Goal: Task Accomplishment & Management: Complete application form

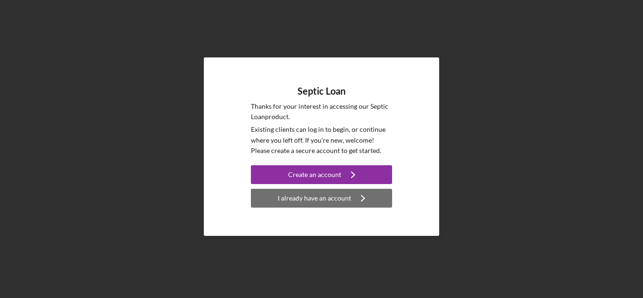
click at [308, 201] on div "I already have an account" at bounding box center [314, 198] width 73 height 19
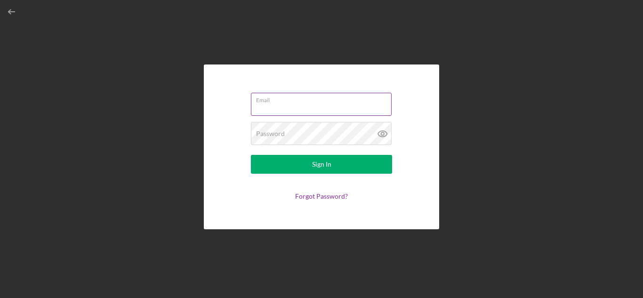
click at [294, 109] on input "Email" at bounding box center [321, 104] width 141 height 23
click at [287, 106] on input "Email" at bounding box center [321, 104] width 141 height 23
click at [227, 144] on div "Email Password Sign In Forgot Password?" at bounding box center [321, 146] width 235 height 165
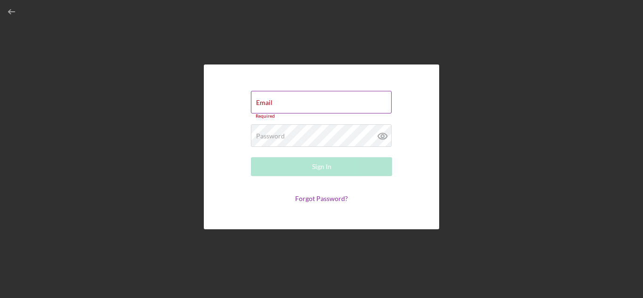
click at [283, 104] on input "Email" at bounding box center [321, 102] width 141 height 23
type input "c"
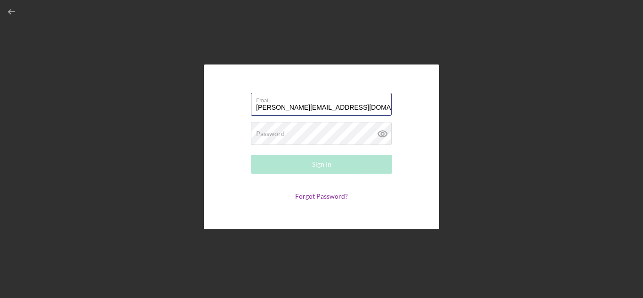
type input "[PERSON_NAME][EMAIL_ADDRESS][DOMAIN_NAME]"
click at [284, 132] on div "Password Required" at bounding box center [321, 134] width 141 height 24
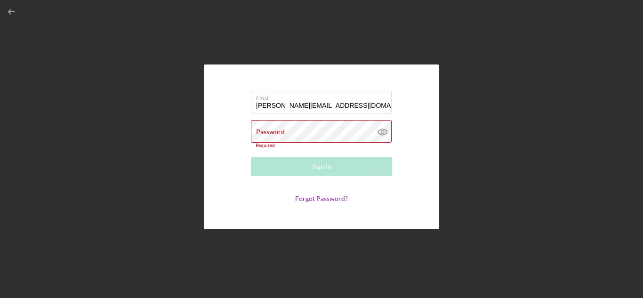
click at [238, 199] on form "Email [PERSON_NAME][EMAIL_ADDRESS][DOMAIN_NAME] Password Required Sign In Forgo…" at bounding box center [321, 147] width 188 height 118
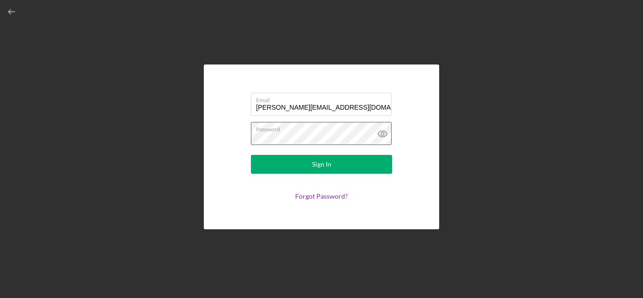
click at [380, 136] on icon at bounding box center [383, 134] width 24 height 24
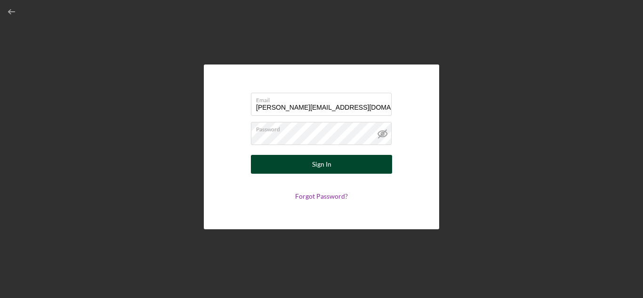
click at [316, 164] on div "Sign In" at bounding box center [321, 164] width 19 height 19
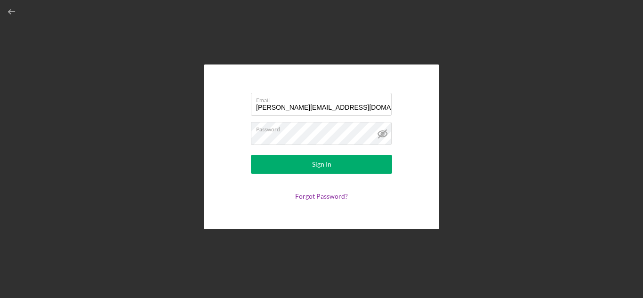
click at [230, 198] on form "Email [PERSON_NAME][EMAIL_ADDRESS][DOMAIN_NAME] Password Sign In Forgot Passwor…" at bounding box center [321, 147] width 188 height 118
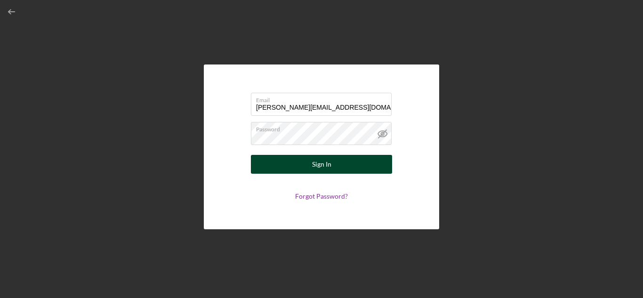
click at [320, 160] on div "Sign In" at bounding box center [321, 164] width 19 height 19
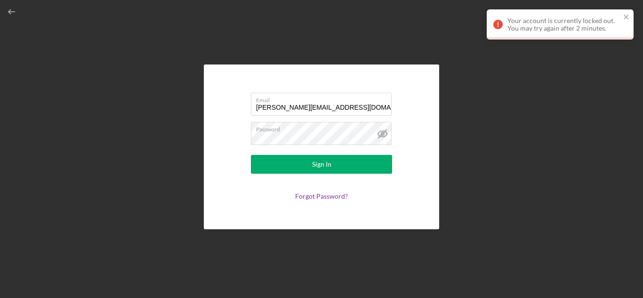
click at [498, 135] on div "Email [PERSON_NAME][EMAIL_ADDRESS][DOMAIN_NAME] Password Sign In Forgot Passwor…" at bounding box center [321, 146] width 633 height 293
click at [625, 15] on icon "close" at bounding box center [626, 17] width 7 height 8
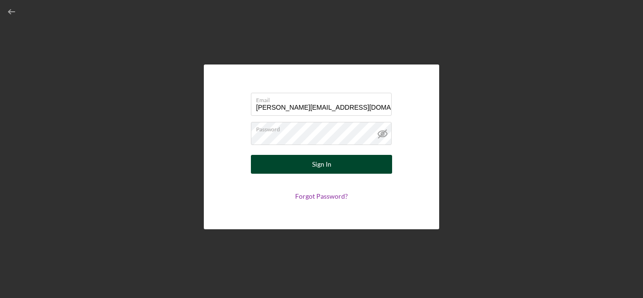
click at [319, 166] on div "Sign In" at bounding box center [321, 164] width 19 height 19
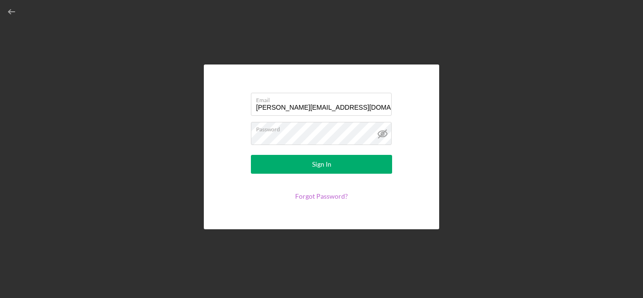
click at [310, 196] on link "Forgot Password?" at bounding box center [321, 196] width 53 height 8
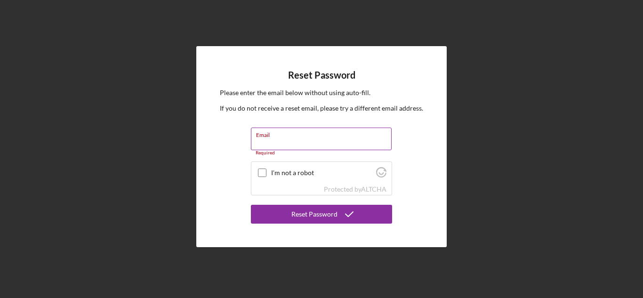
click at [270, 141] on input "Email" at bounding box center [321, 139] width 141 height 23
type input "[PERSON_NAME][EMAIL_ADDRESS][DOMAIN_NAME]"
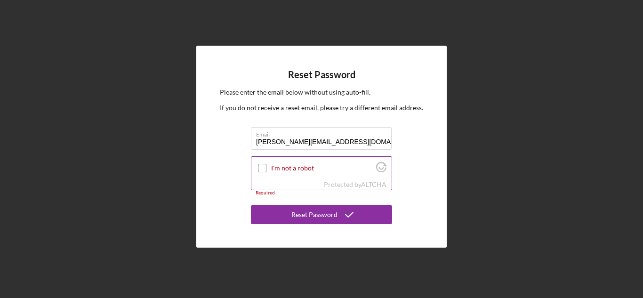
click at [260, 169] on input "I'm not a robot" at bounding box center [262, 168] width 8 height 8
checkbox input "true"
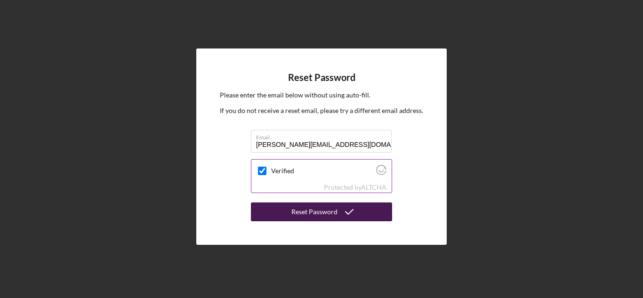
click at [318, 212] on div "Reset Password" at bounding box center [314, 211] width 46 height 19
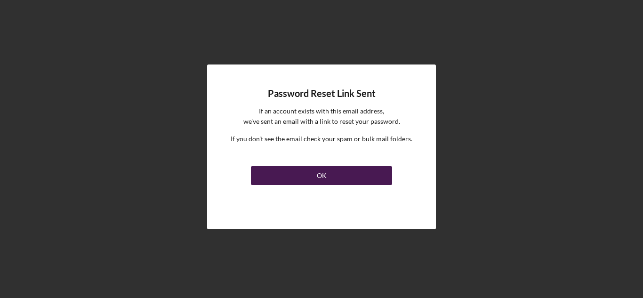
click at [319, 178] on div "OK" at bounding box center [322, 175] width 10 height 19
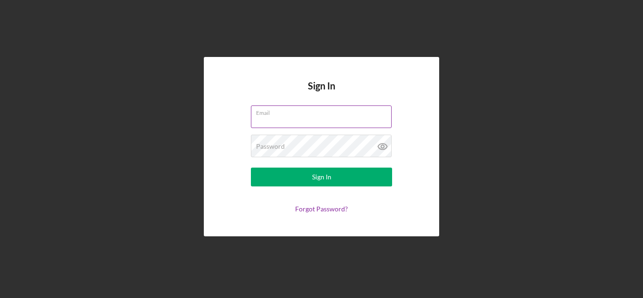
click at [267, 119] on input "Email" at bounding box center [321, 116] width 141 height 23
type input "[PERSON_NAME][EMAIL_ADDRESS][DOMAIN_NAME]"
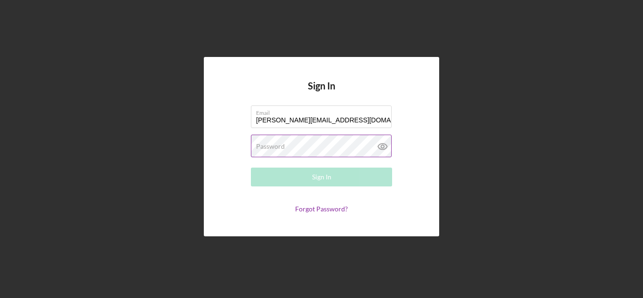
click at [284, 144] on label "Password" at bounding box center [270, 147] width 29 height 8
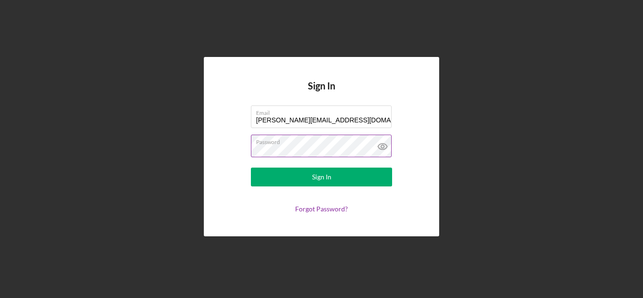
click at [388, 149] on icon at bounding box center [383, 147] width 24 height 24
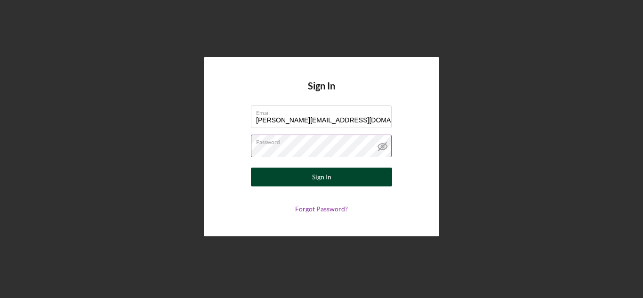
click at [325, 176] on div "Sign In" at bounding box center [321, 177] width 19 height 19
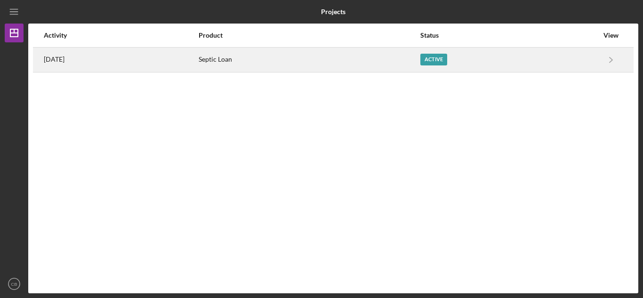
click at [443, 63] on div "Active" at bounding box center [433, 60] width 27 height 12
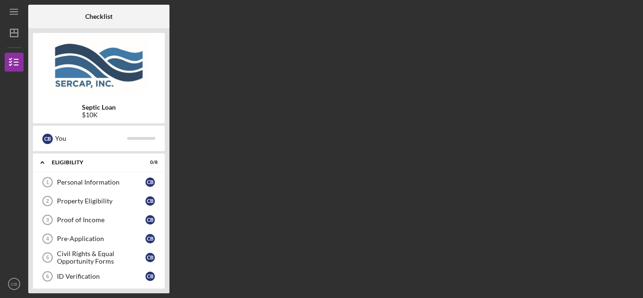
click at [375, 61] on div "Checklist Septic Loan $10K C B You Icon/Expander Eligibility 0 / 8 Personal Inf…" at bounding box center [333, 149] width 610 height 288
click at [86, 182] on div "Personal Information" at bounding box center [101, 182] width 88 height 8
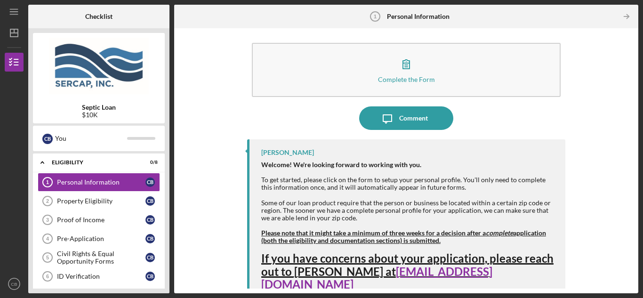
scroll to position [5, 0]
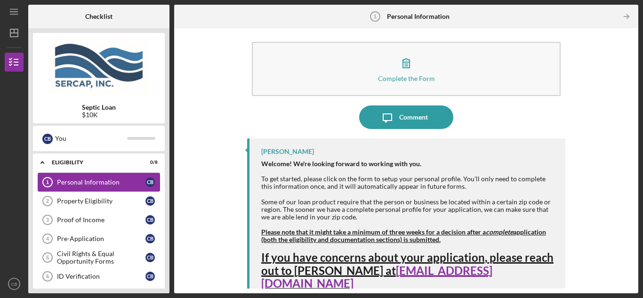
click at [82, 180] on div "Personal Information" at bounding box center [101, 182] width 88 height 8
click at [97, 201] on div "Property Eligibility" at bounding box center [101, 201] width 88 height 8
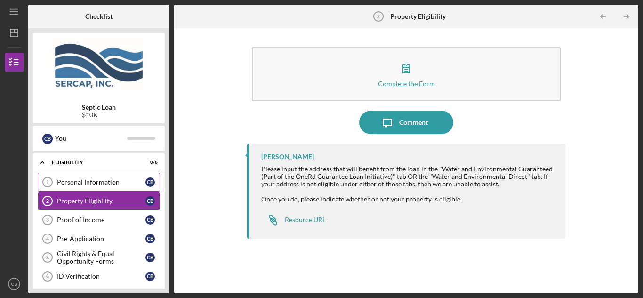
click at [85, 183] on div "Personal Information" at bounding box center [101, 182] width 88 height 8
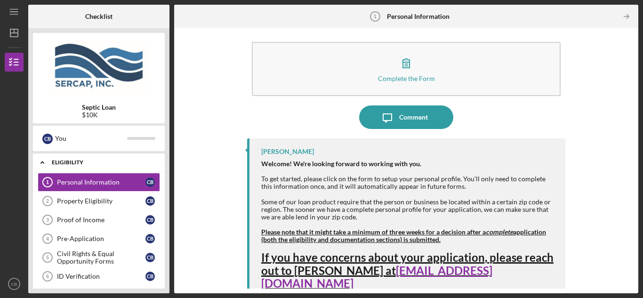
click at [61, 161] on div "Eligibility" at bounding box center [102, 163] width 101 height 6
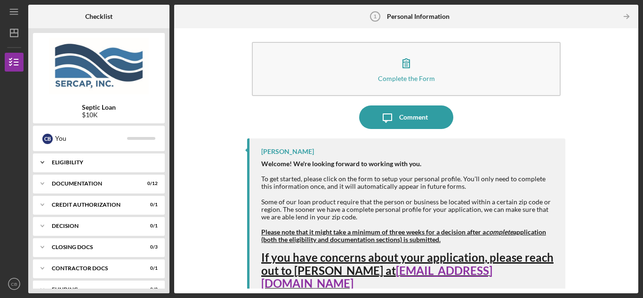
click at [69, 159] on div "Icon/Expander Eligibility 0 / 8" at bounding box center [99, 162] width 132 height 19
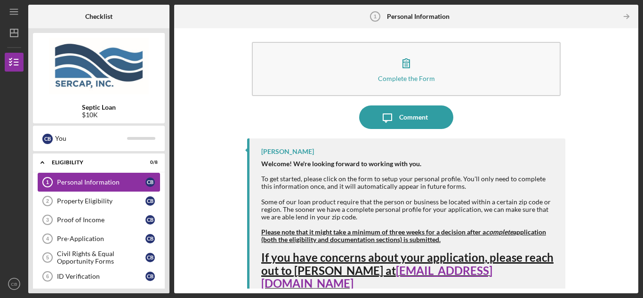
click at [86, 181] on div "Personal Information" at bounding box center [101, 182] width 88 height 8
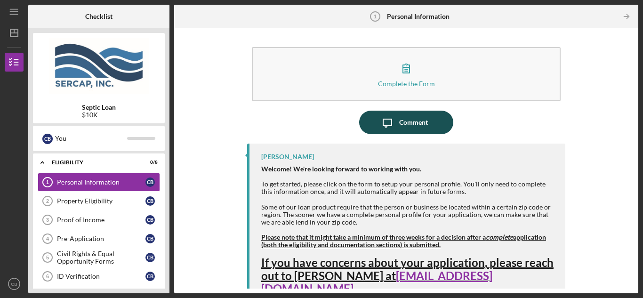
click at [404, 124] on div "Comment" at bounding box center [413, 123] width 29 height 24
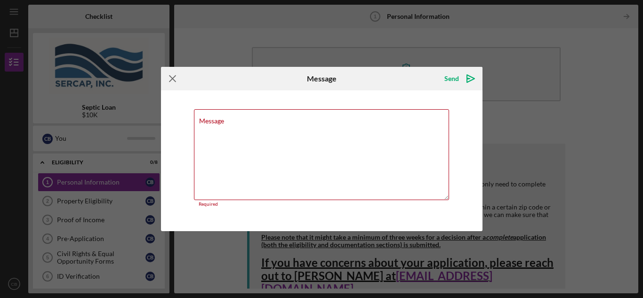
click at [173, 79] on icon "Icon/Menu Close" at bounding box center [173, 79] width 24 height 24
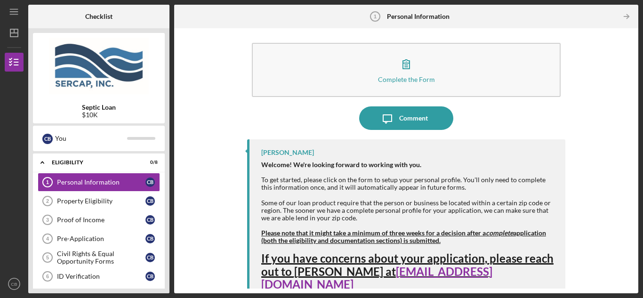
scroll to position [5, 0]
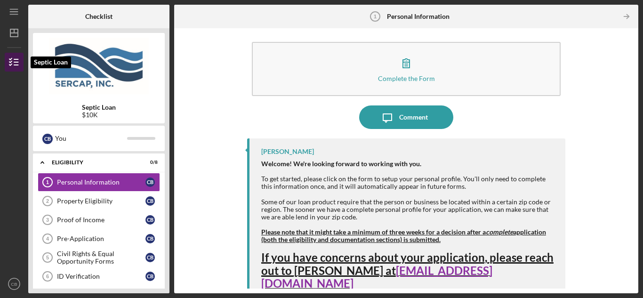
click at [16, 61] on icon "button" at bounding box center [14, 62] width 24 height 24
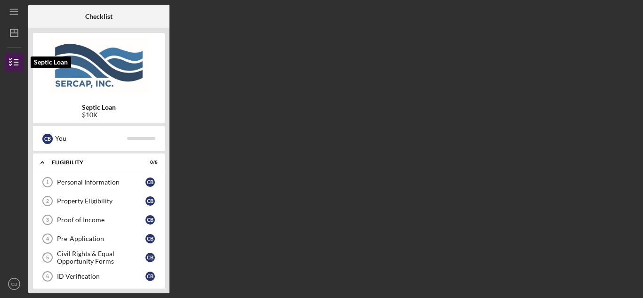
click at [16, 61] on icon "button" at bounding box center [14, 62] width 24 height 24
click at [15, 61] on icon "button" at bounding box center [14, 62] width 24 height 24
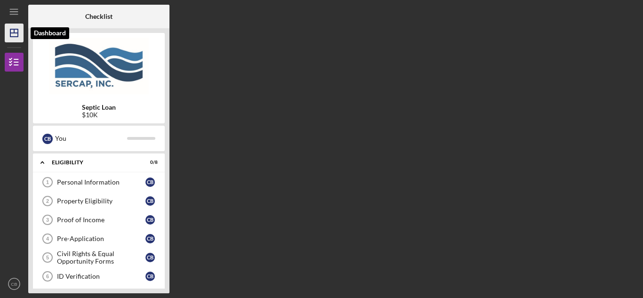
click at [12, 28] on icon "Icon/Dashboard" at bounding box center [14, 33] width 24 height 24
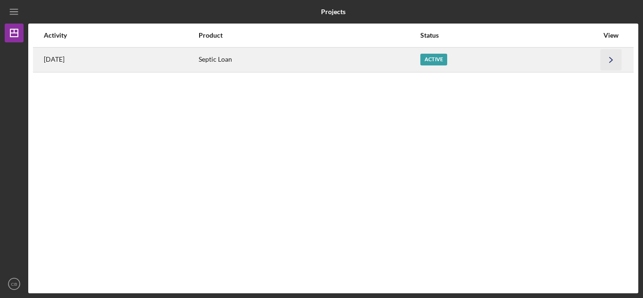
click at [611, 57] on icon "Icon/Navigate" at bounding box center [610, 59] width 21 height 21
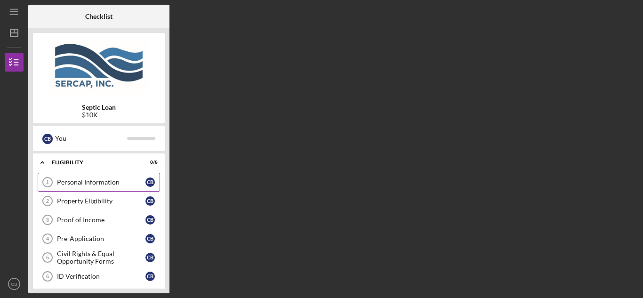
click at [83, 184] on div "Personal Information" at bounding box center [101, 182] width 88 height 8
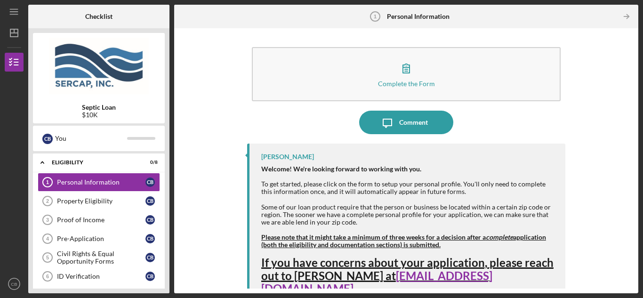
scroll to position [5, 0]
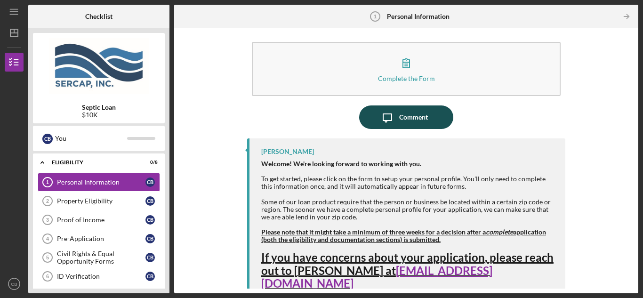
click at [414, 112] on div "Comment" at bounding box center [413, 117] width 29 height 24
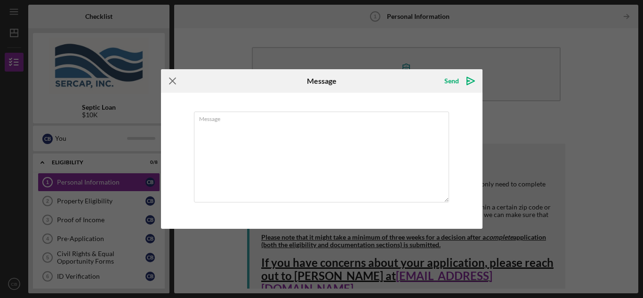
click at [173, 80] on icon "Icon/Menu Close" at bounding box center [173, 81] width 24 height 24
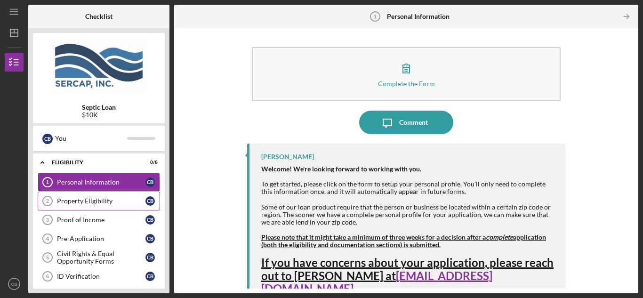
click at [82, 202] on div "Property Eligibility" at bounding box center [101, 201] width 88 height 8
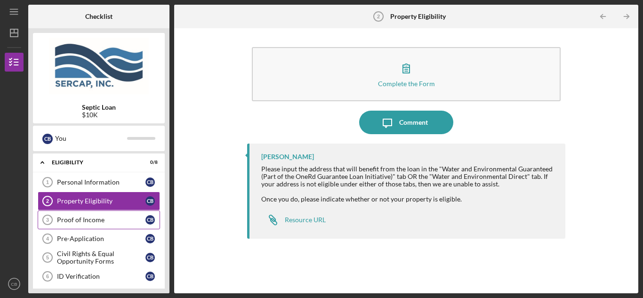
click at [84, 218] on div "Proof of Income" at bounding box center [101, 220] width 88 height 8
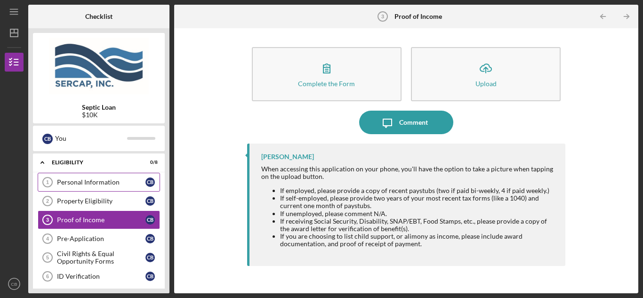
click at [110, 181] on div "Personal Information" at bounding box center [101, 182] width 88 height 8
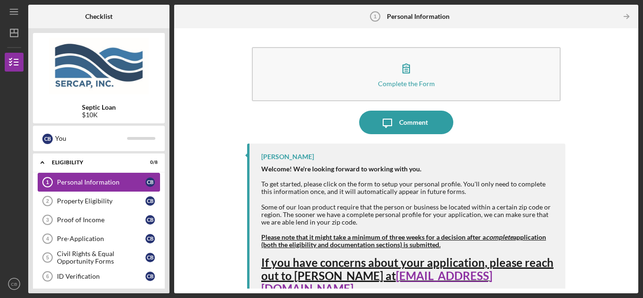
click at [103, 183] on div "Personal Information" at bounding box center [101, 182] width 88 height 8
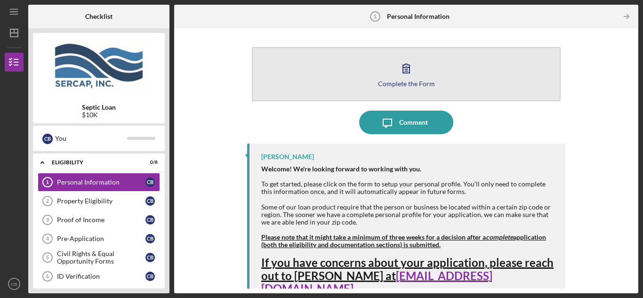
click at [403, 71] on icon "button" at bounding box center [406, 68] width 24 height 24
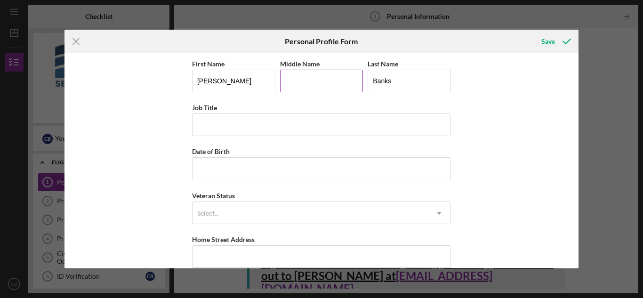
click at [312, 85] on input "Middle Name" at bounding box center [321, 81] width 83 height 23
type input "[PERSON_NAME]"
click at [227, 121] on input "Job Title" at bounding box center [321, 124] width 259 height 23
click at [214, 125] on input "Job Title" at bounding box center [321, 124] width 259 height 23
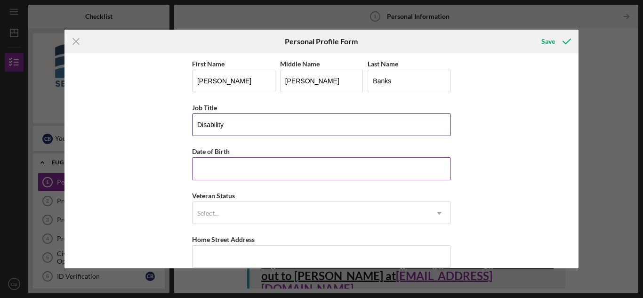
type input "Disability"
click at [204, 165] on input "Date of Birth" at bounding box center [321, 168] width 259 height 23
click at [241, 171] on input "07/31/yyyy" at bounding box center [321, 168] width 259 height 23
type input "[DATE]"
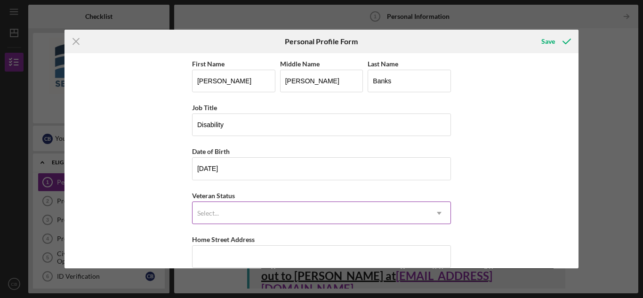
click at [251, 215] on div "Select..." at bounding box center [309, 213] width 235 height 22
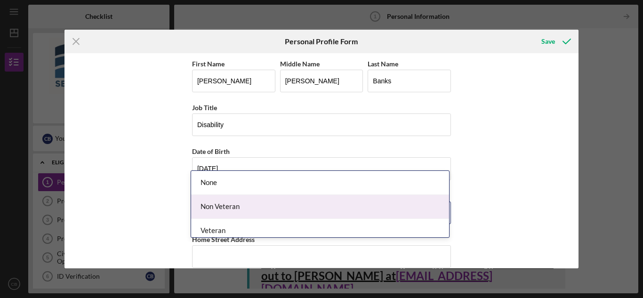
scroll to position [79, 0]
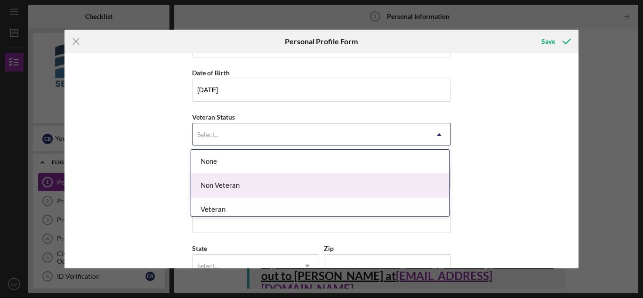
click at [229, 184] on div "Non Veteran" at bounding box center [320, 186] width 258 height 24
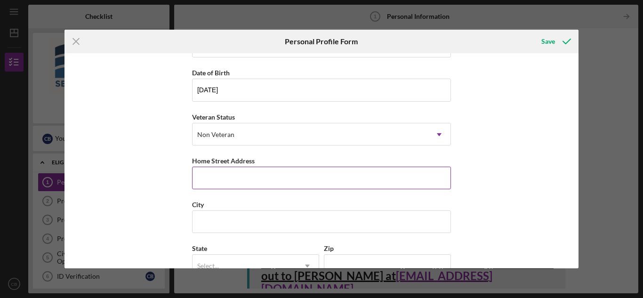
click at [230, 176] on input "Home Street Address" at bounding box center [321, 178] width 259 height 23
type input "[STREET_ADDRESS]"
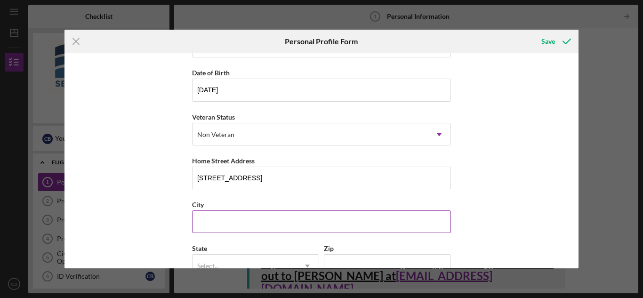
click at [236, 223] on input "City" at bounding box center [321, 221] width 259 height 23
type input "LITHONIA"
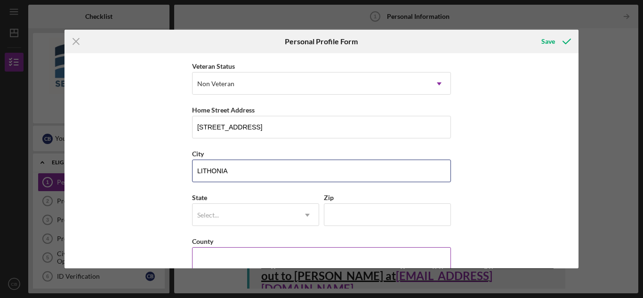
scroll to position [145, 0]
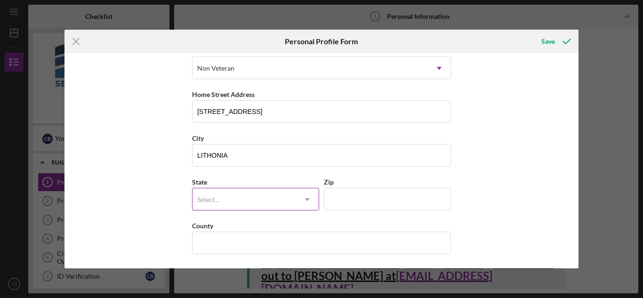
click at [218, 198] on div "Select..." at bounding box center [208, 200] width 24 height 8
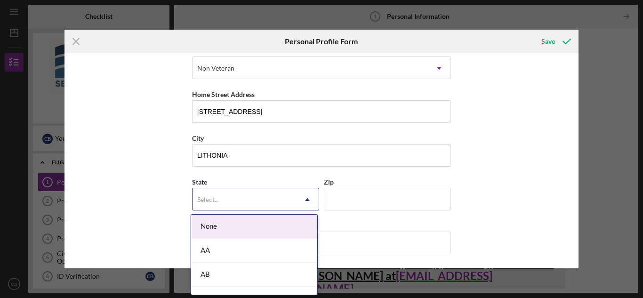
click at [232, 192] on div "Select..." at bounding box center [244, 200] width 104 height 22
type input "ga"
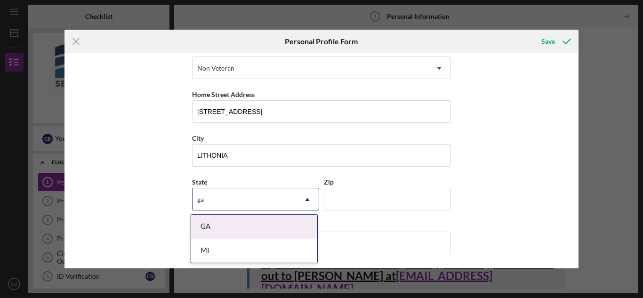
click at [227, 231] on div "GA" at bounding box center [254, 227] width 126 height 24
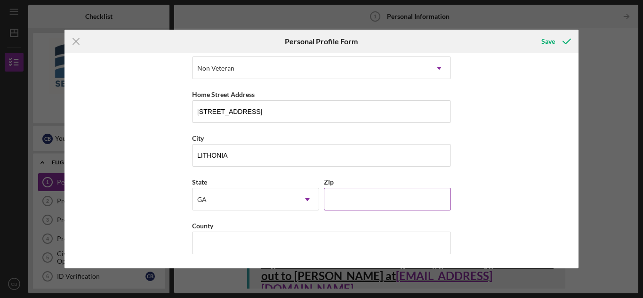
click at [342, 197] on input "Zip" at bounding box center [387, 199] width 127 height 23
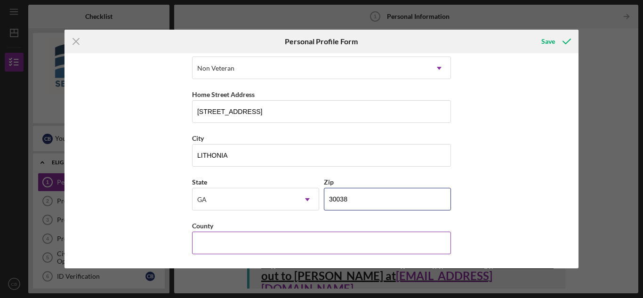
type input "30038"
click at [236, 238] on input "County" at bounding box center [321, 242] width 259 height 23
type input "Dekalb"
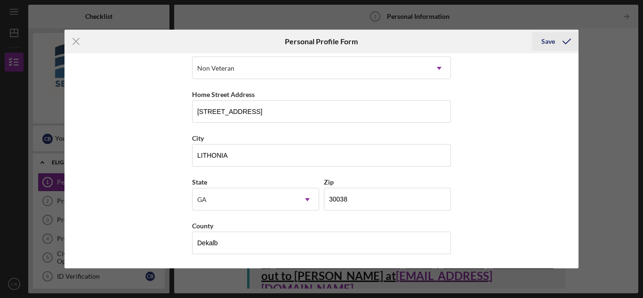
click at [545, 41] on div "Save" at bounding box center [548, 41] width 14 height 19
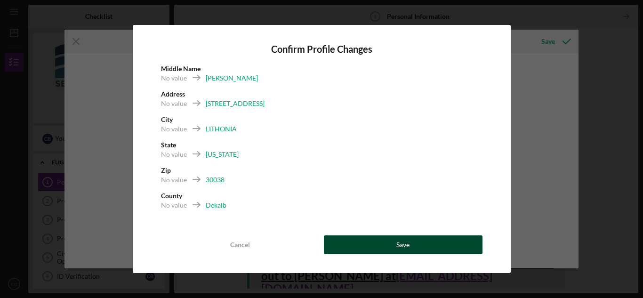
click at [405, 243] on div "Save" at bounding box center [402, 244] width 13 height 19
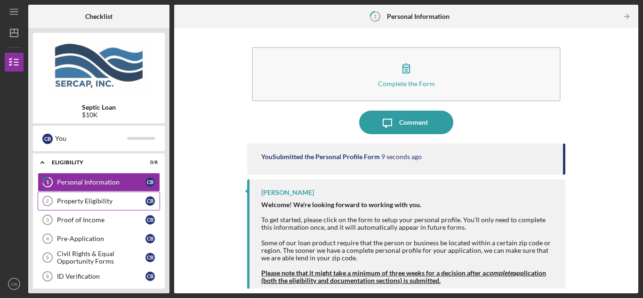
click at [98, 200] on div "Property Eligibility" at bounding box center [101, 201] width 88 height 8
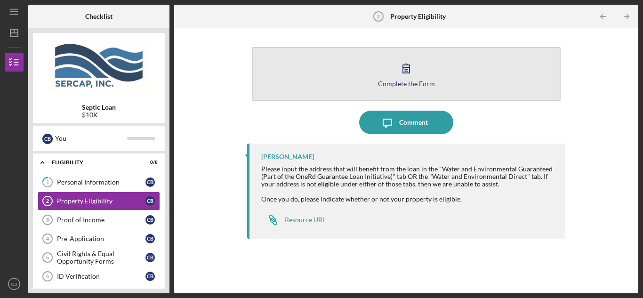
click at [407, 73] on icon "button" at bounding box center [406, 68] width 7 height 9
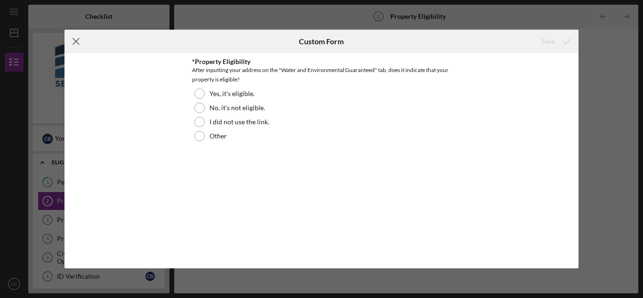
click at [81, 41] on icon "Icon/Menu Close" at bounding box center [76, 42] width 24 height 24
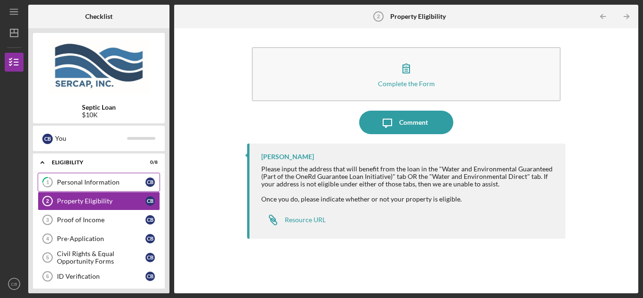
click at [71, 179] on div "Personal Information" at bounding box center [101, 182] width 88 height 8
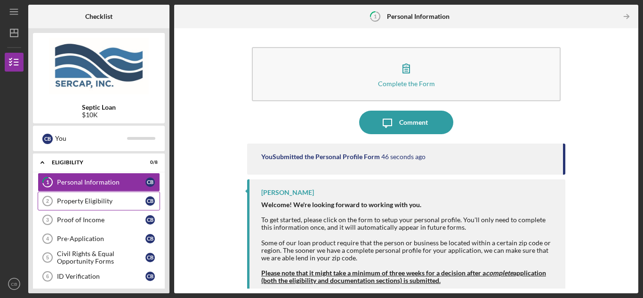
click at [73, 201] on div "Property Eligibility" at bounding box center [101, 201] width 88 height 8
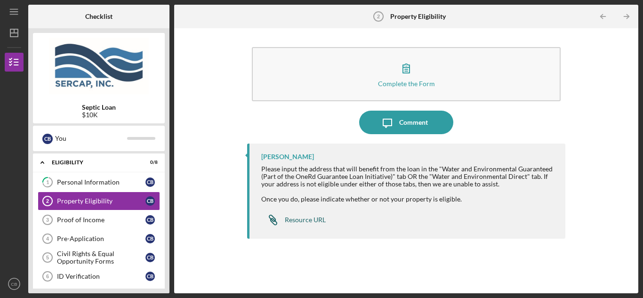
click at [306, 221] on div "Resource URL" at bounding box center [305, 220] width 41 height 8
click at [80, 203] on div "Property Eligibility" at bounding box center [101, 201] width 88 height 8
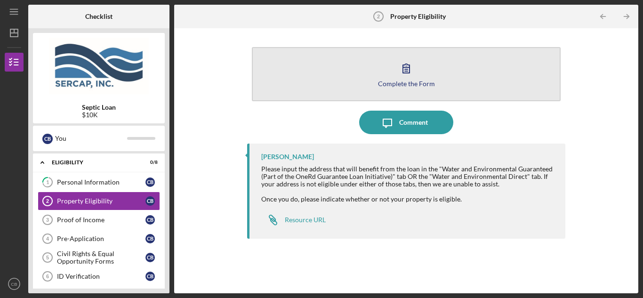
click at [413, 74] on icon "button" at bounding box center [406, 68] width 24 height 24
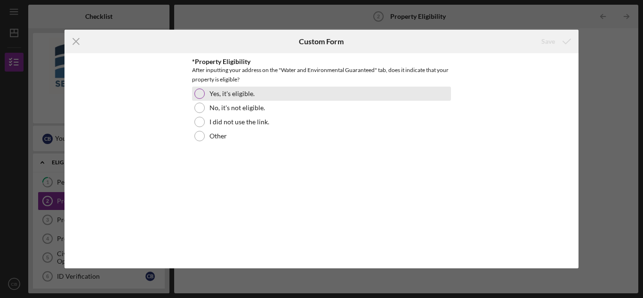
click at [199, 92] on div at bounding box center [199, 93] width 10 height 10
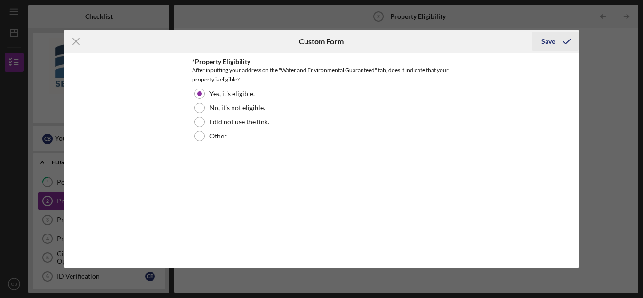
click at [550, 41] on div "Save" at bounding box center [548, 41] width 14 height 19
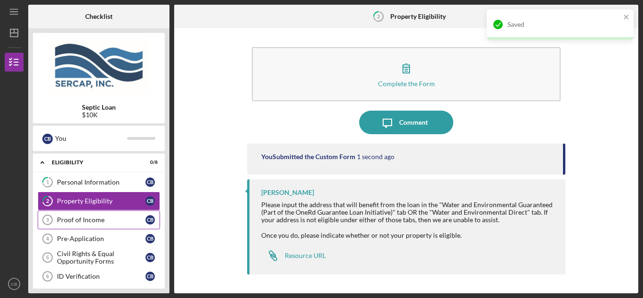
click at [80, 219] on div "Proof of Income" at bounding box center [101, 220] width 88 height 8
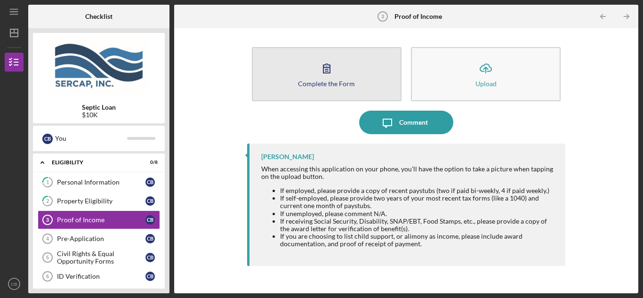
click at [325, 71] on icon "button" at bounding box center [327, 68] width 24 height 24
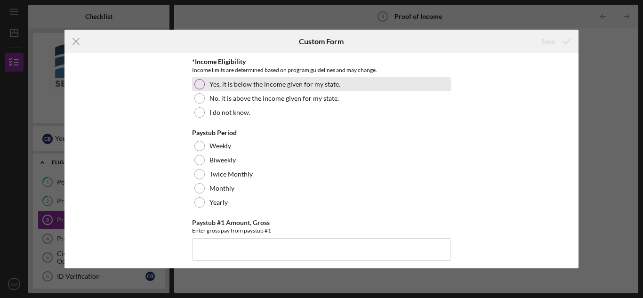
click at [199, 82] on div at bounding box center [199, 84] width 10 height 10
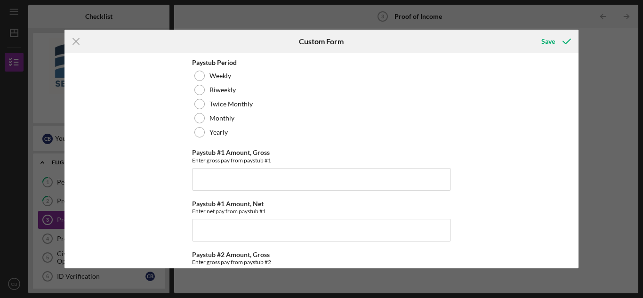
scroll to position [157, 0]
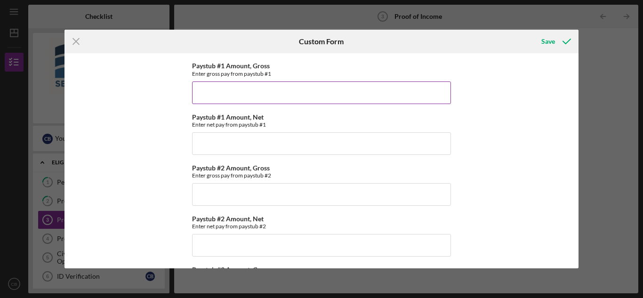
click at [217, 90] on input "Paystub #1 Amount, Gross" at bounding box center [321, 92] width 259 height 23
click at [218, 91] on input "Paystub #1 Amount, Gross" at bounding box center [321, 92] width 259 height 23
click at [208, 91] on input "Paystub #1 Amount, Gross" at bounding box center [321, 92] width 259 height 23
type input "$4"
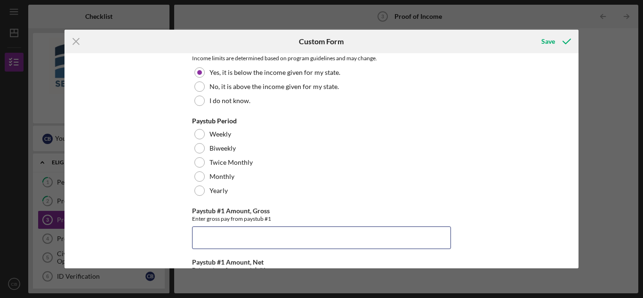
scroll to position [12, 0]
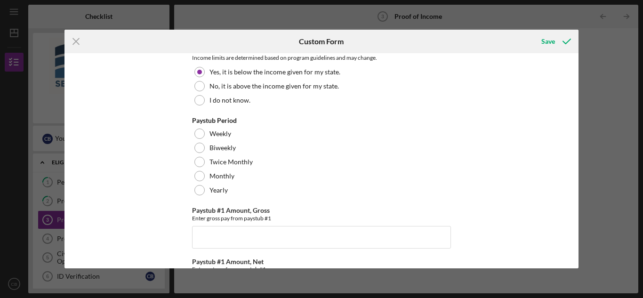
drag, startPoint x: 213, startPoint y: 122, endPoint x: 479, endPoint y: 136, distance: 267.1
click at [479, 136] on div "*Income Eligibility Income limits are determined based on program guidelines an…" at bounding box center [321, 160] width 514 height 215
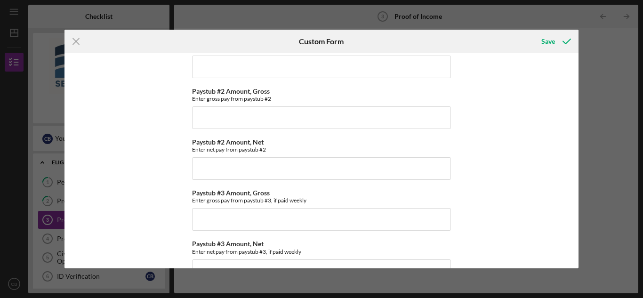
scroll to position [0, 0]
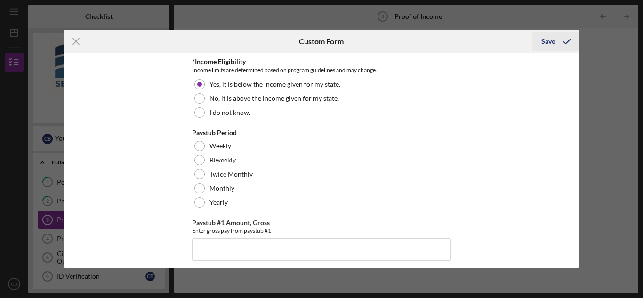
click at [555, 43] on icon "submit" at bounding box center [567, 42] width 24 height 24
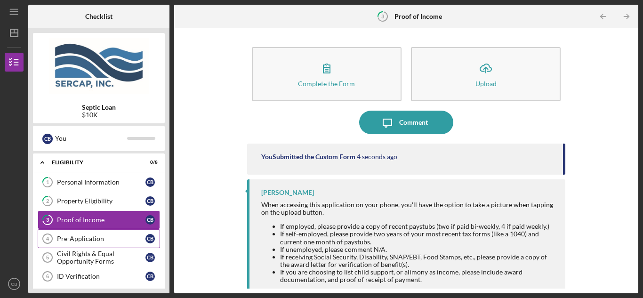
click at [72, 235] on div "Pre-Application" at bounding box center [101, 239] width 88 height 8
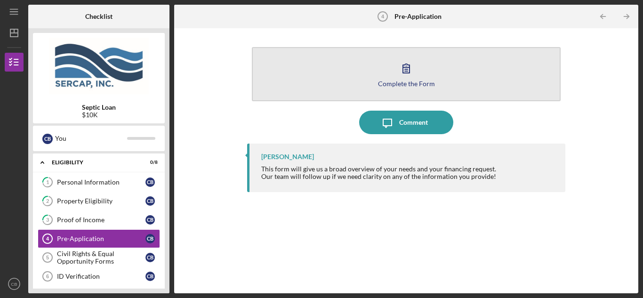
click at [401, 76] on icon "button" at bounding box center [406, 68] width 24 height 24
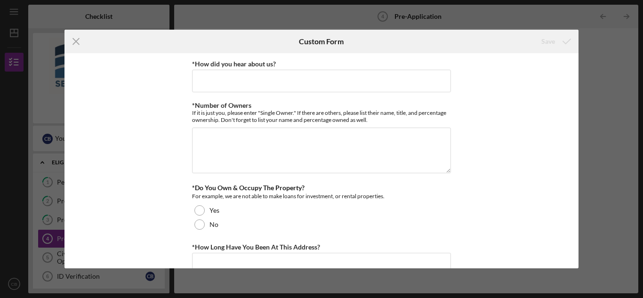
click at [0, 247] on div "Icon/Menu Close Custom Form Save *How did you hear about us? *Number of Owners …" at bounding box center [321, 149] width 643 height 298
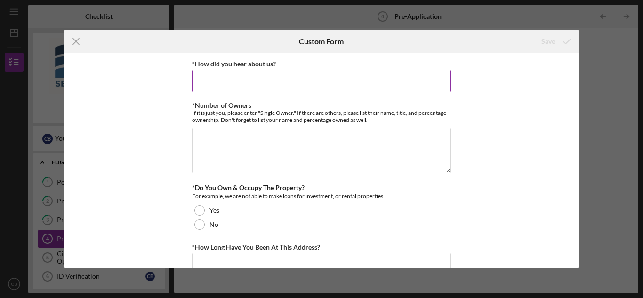
click at [207, 79] on input "*How did you hear about us?" at bounding box center [321, 81] width 259 height 23
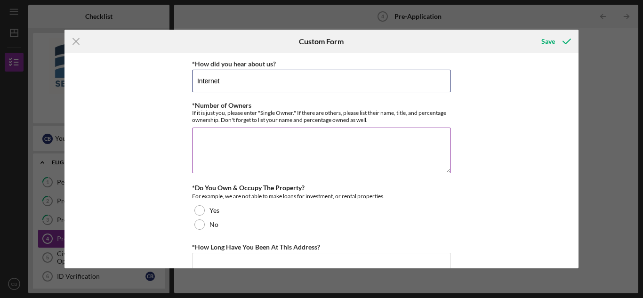
type input "Internet"
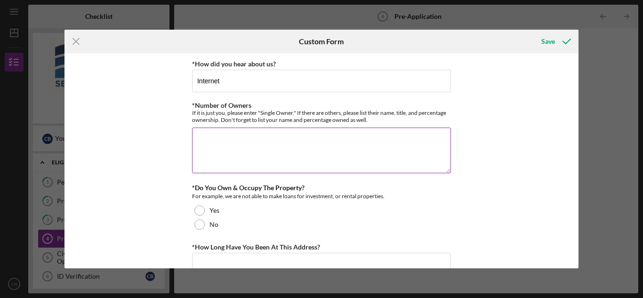
click at [200, 137] on textarea "*Number of Owners" at bounding box center [321, 150] width 259 height 45
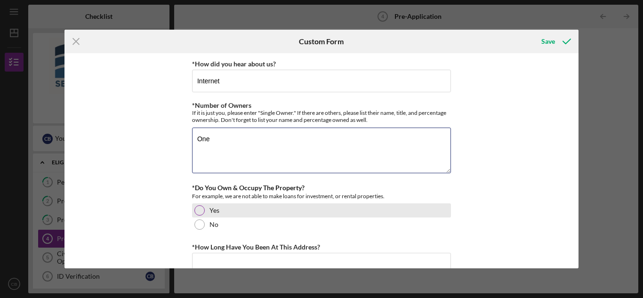
type textarea "One"
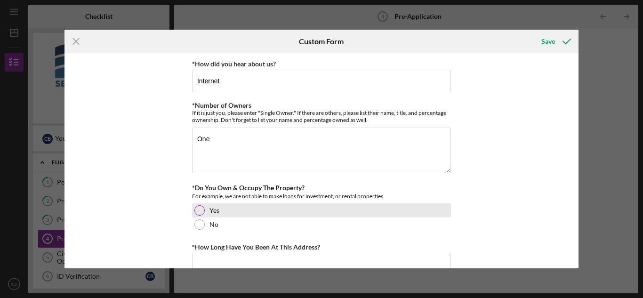
drag, startPoint x: 197, startPoint y: 213, endPoint x: 208, endPoint y: 199, distance: 17.4
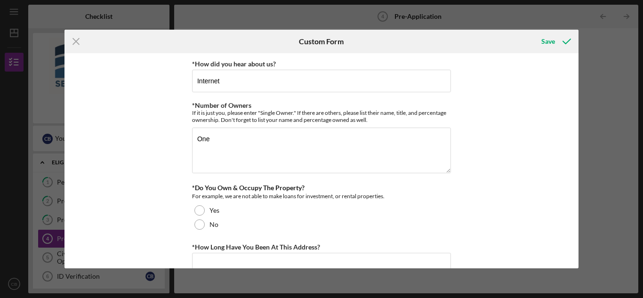
click at [196, 213] on div at bounding box center [199, 210] width 10 height 10
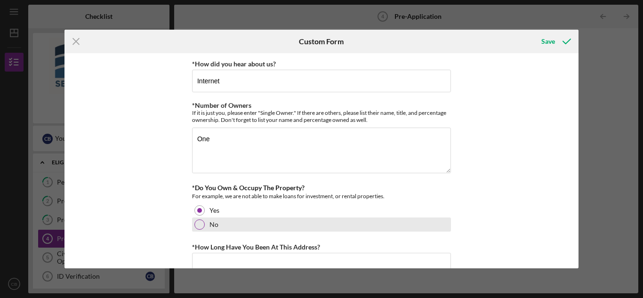
scroll to position [157, 0]
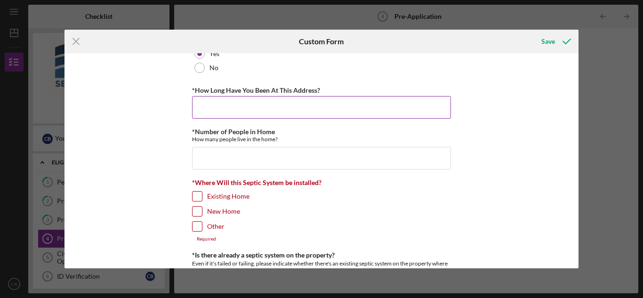
click at [202, 103] on input "*How Long Have You Been At This Address?" at bounding box center [321, 107] width 259 height 23
type input "32 years"
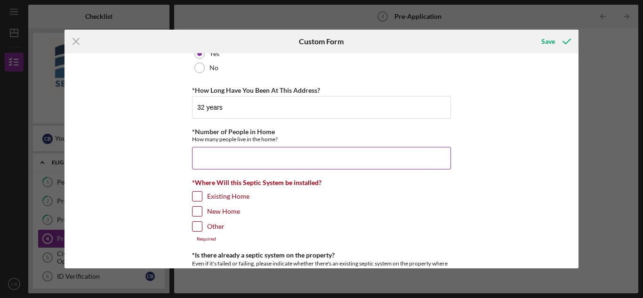
click at [203, 153] on input "*Number of People in Home" at bounding box center [321, 158] width 259 height 23
click at [198, 193] on div "*Where Will this Septic System be installed? Existing Home New Home Other Requi…" at bounding box center [321, 210] width 259 height 63
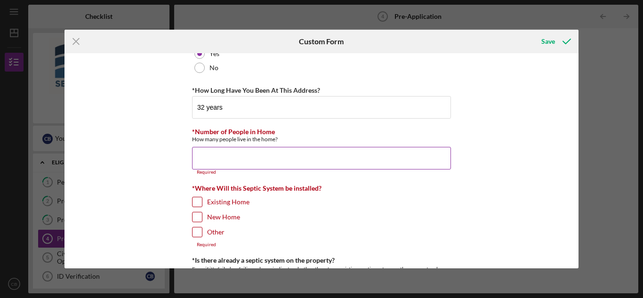
click at [202, 153] on input "*Number of People in Home" at bounding box center [321, 158] width 259 height 23
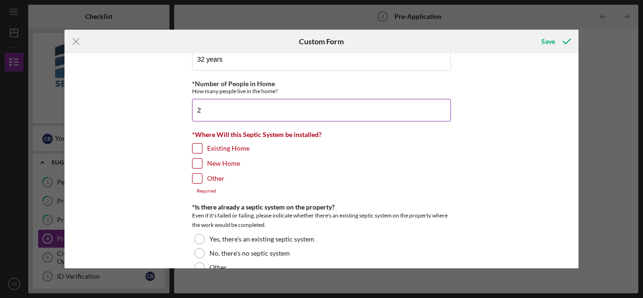
scroll to position [235, 0]
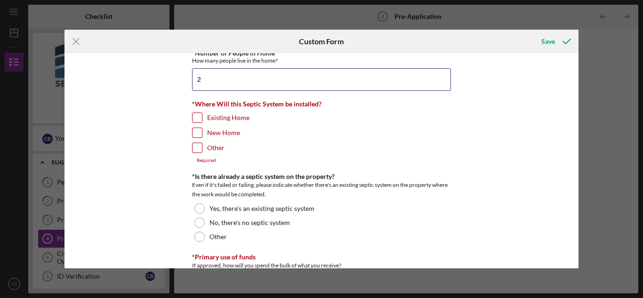
type input "2"
click at [196, 116] on input "Existing Home" at bounding box center [196, 117] width 9 height 9
checkbox input "true"
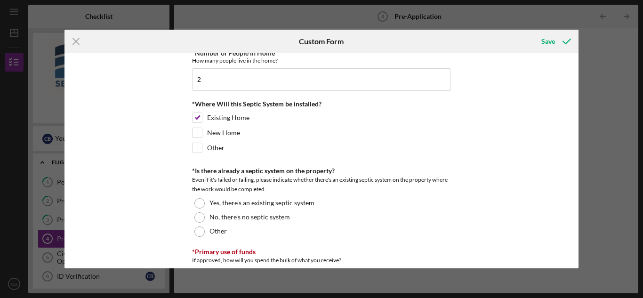
scroll to position [314, 0]
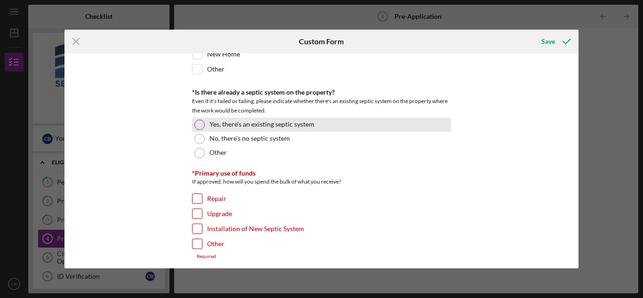
click at [197, 124] on div at bounding box center [199, 125] width 10 height 10
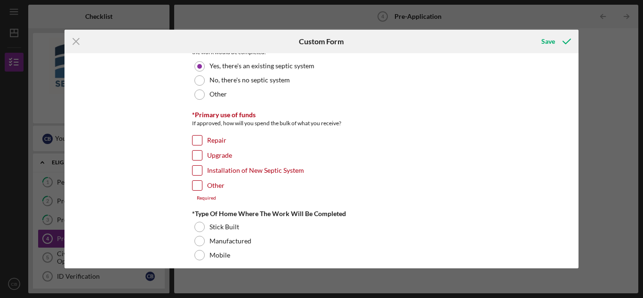
scroll to position [392, 0]
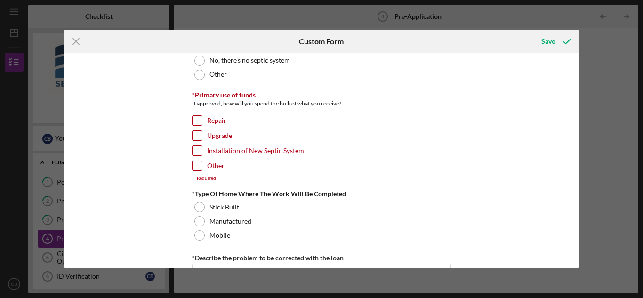
click at [196, 150] on input "Installation of New Septic System" at bounding box center [196, 150] width 9 height 9
checkbox input "true"
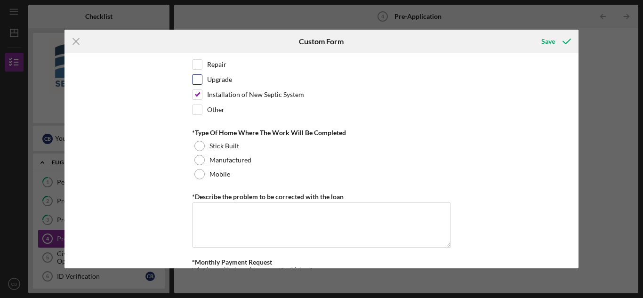
scroll to position [471, 0]
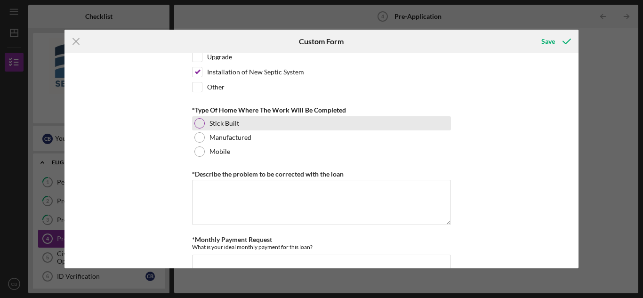
click at [195, 120] on div at bounding box center [199, 123] width 10 height 10
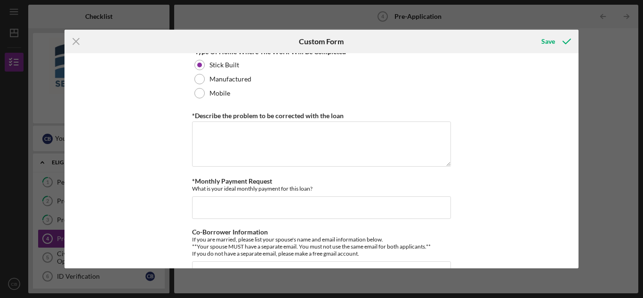
scroll to position [549, 0]
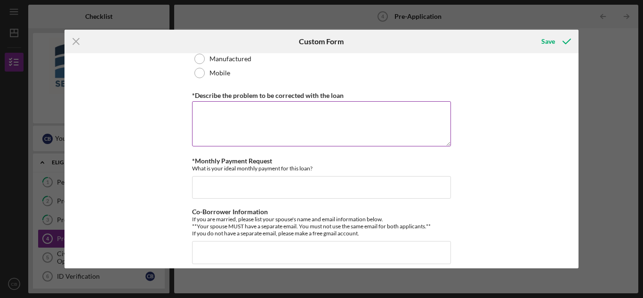
click at [203, 109] on textarea "*Describe the problem to be corrected with the loan" at bounding box center [321, 123] width 259 height 45
type textarea "N"
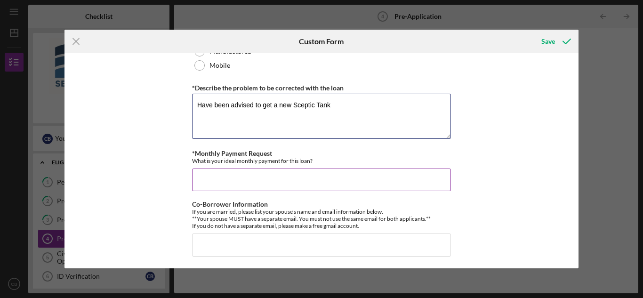
scroll to position [559, 0]
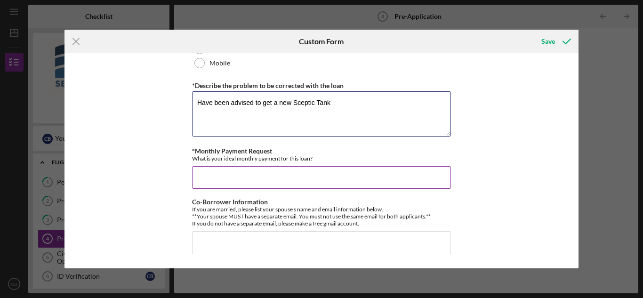
type textarea "Have been advised to get a new Sceptic Tank"
click at [204, 172] on input "*Monthly Payment Request" at bounding box center [321, 177] width 259 height 23
click at [212, 174] on input "*Monthly Payment Request" at bounding box center [321, 177] width 259 height 23
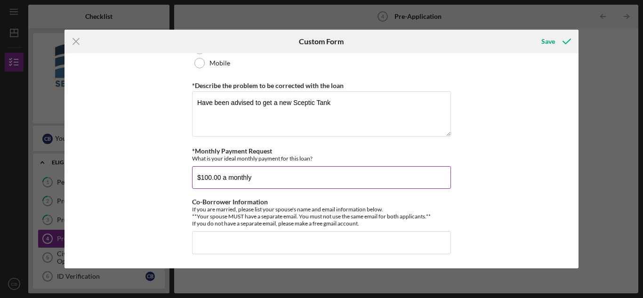
click at [221, 178] on input "$100.00 a monthly" at bounding box center [321, 177] width 259 height 23
click at [246, 177] on input "$50.00 a monthly" at bounding box center [321, 177] width 259 height 23
type input "$50.00 a month"
click at [546, 40] on div "Save" at bounding box center [548, 41] width 14 height 19
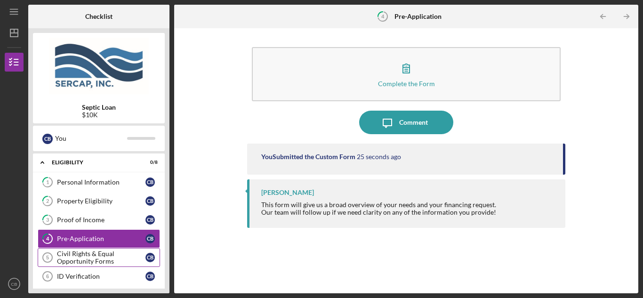
click at [79, 254] on div "Civil Rights & Equal Opportunity Forms" at bounding box center [101, 257] width 88 height 15
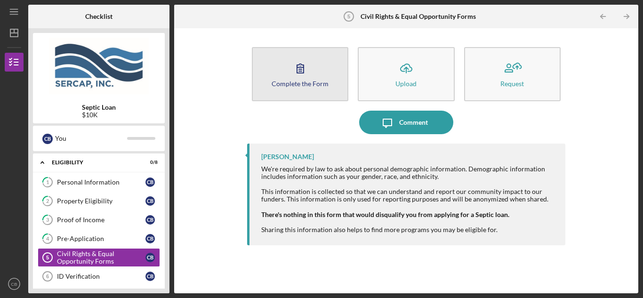
click at [298, 83] on div "Complete the Form" at bounding box center [299, 83] width 57 height 7
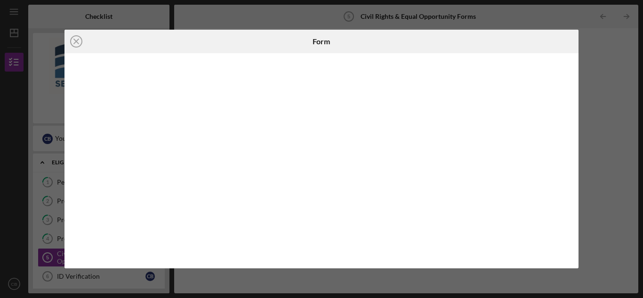
click at [613, 101] on div "Icon/Close Form" at bounding box center [321, 149] width 643 height 298
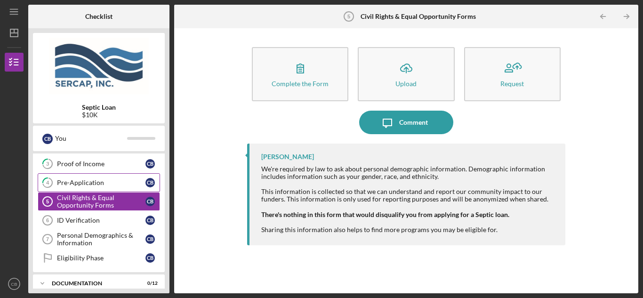
scroll to position [79, 0]
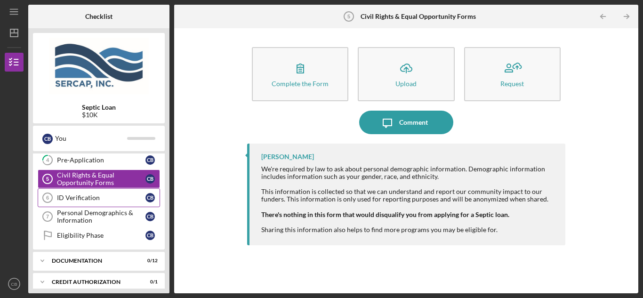
click at [87, 199] on div "ID Verification" at bounding box center [101, 198] width 88 height 8
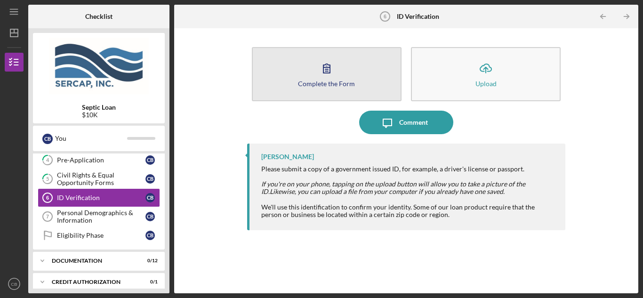
click at [330, 75] on icon "button" at bounding box center [327, 68] width 24 height 24
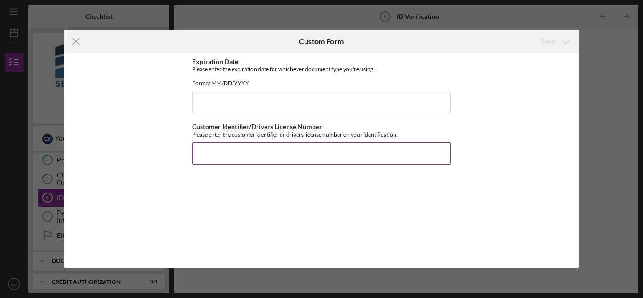
click at [219, 154] on input "Customer Identifier/Drivers License Number" at bounding box center [321, 153] width 259 height 23
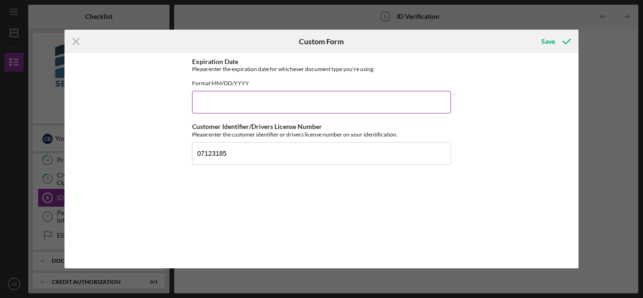
click at [210, 111] on input "Expiration Date" at bounding box center [321, 102] width 259 height 23
click at [201, 161] on input "07123185" at bounding box center [321, 153] width 259 height 23
type input "027123185"
click at [205, 109] on input "Expiration Date" at bounding box center [321, 102] width 259 height 23
click at [204, 108] on input "07312028" at bounding box center [321, 102] width 259 height 23
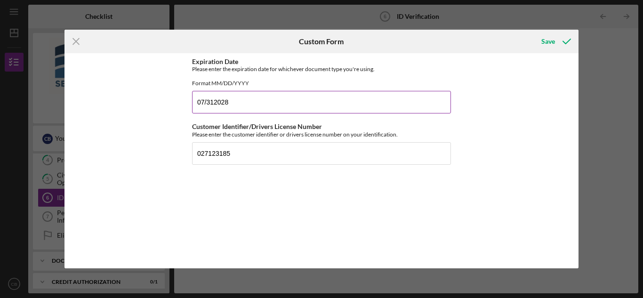
click at [212, 109] on input "07/312028" at bounding box center [321, 102] width 259 height 23
type input "[DATE]"
click at [550, 39] on div "Save" at bounding box center [548, 41] width 14 height 19
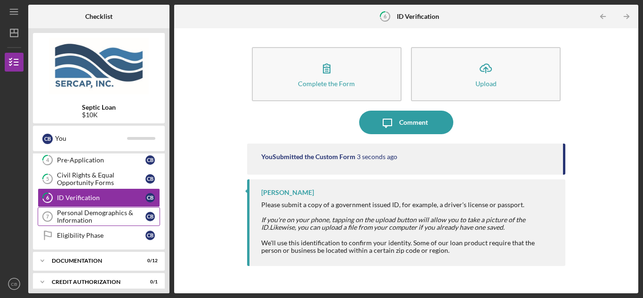
click at [84, 215] on div "Personal Demographics & Information" at bounding box center [101, 216] width 88 height 15
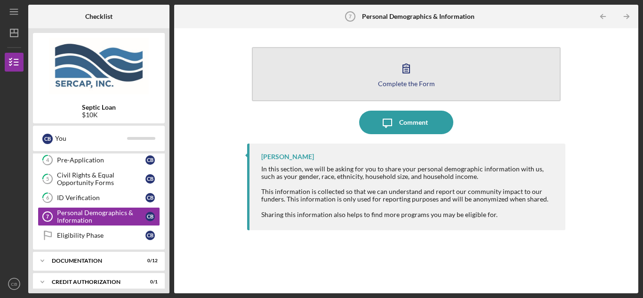
click at [411, 75] on icon "button" at bounding box center [406, 68] width 24 height 24
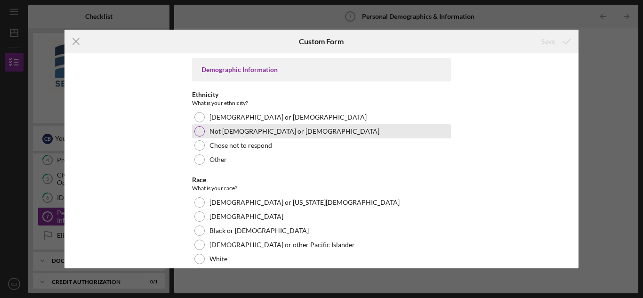
click at [197, 129] on div at bounding box center [199, 131] width 10 height 10
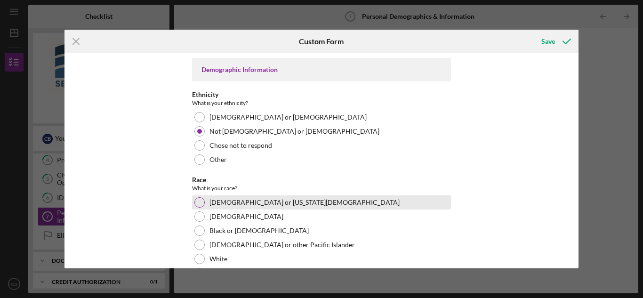
scroll to position [79, 0]
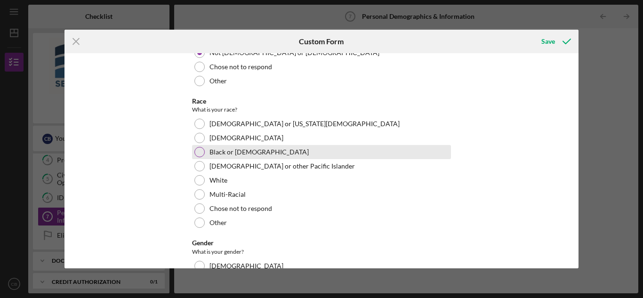
click at [199, 149] on div at bounding box center [199, 152] width 10 height 10
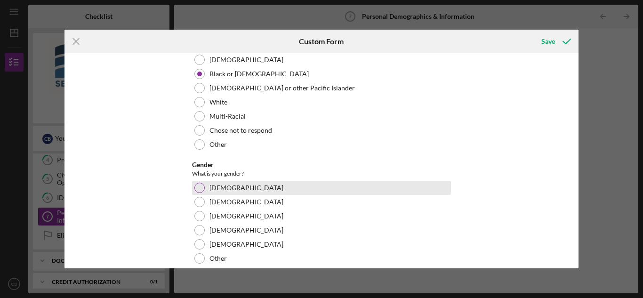
scroll to position [235, 0]
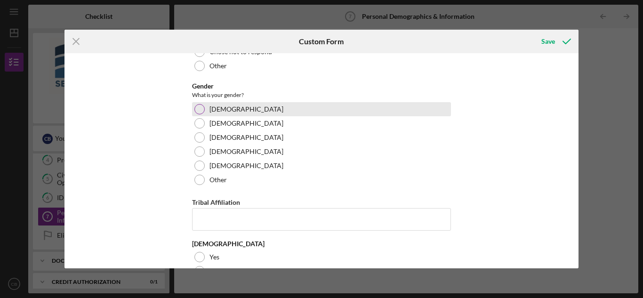
click at [199, 108] on div at bounding box center [199, 109] width 10 height 10
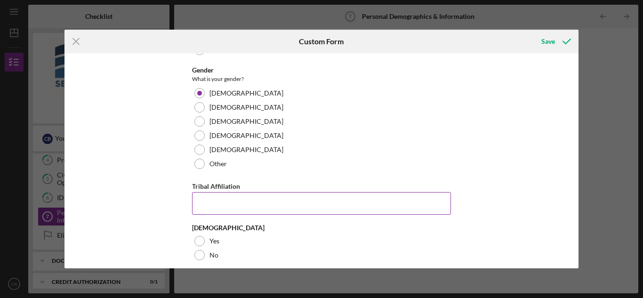
scroll to position [259, 0]
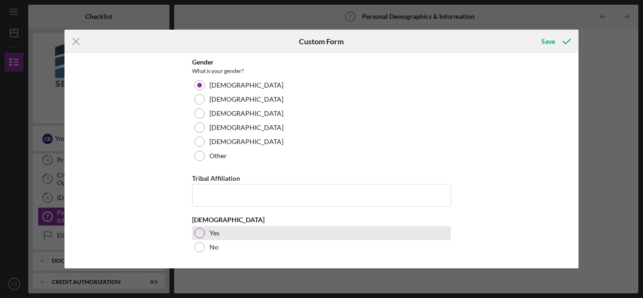
click at [200, 230] on div at bounding box center [199, 233] width 10 height 10
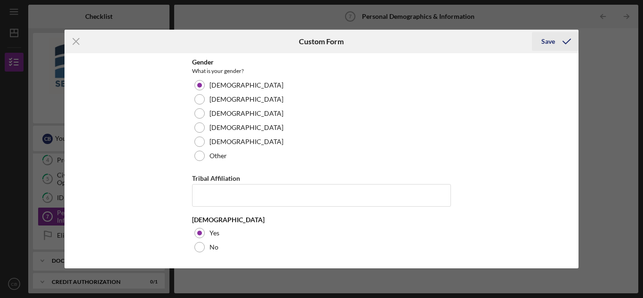
click at [549, 38] on div "Save" at bounding box center [548, 41] width 14 height 19
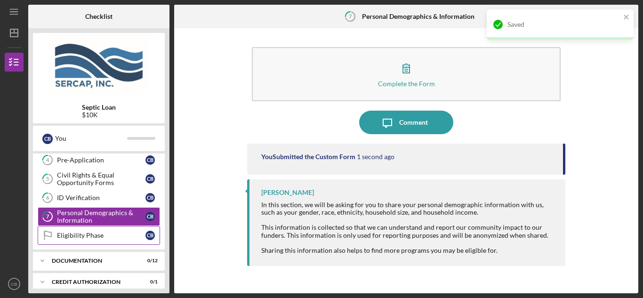
click at [79, 233] on div "Eligibility Phase" at bounding box center [101, 235] width 88 height 8
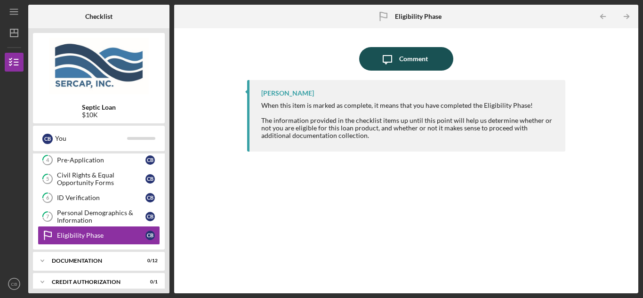
click at [407, 55] on div "Comment" at bounding box center [413, 59] width 29 height 24
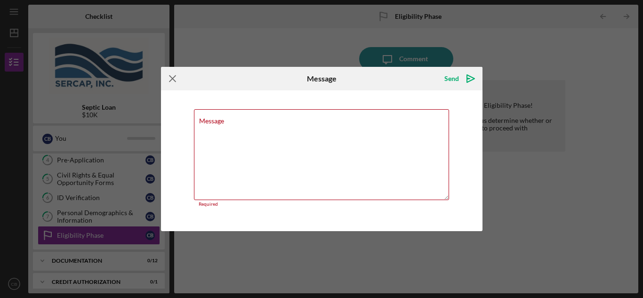
click at [174, 79] on icon "Icon/Menu Close" at bounding box center [173, 79] width 24 height 24
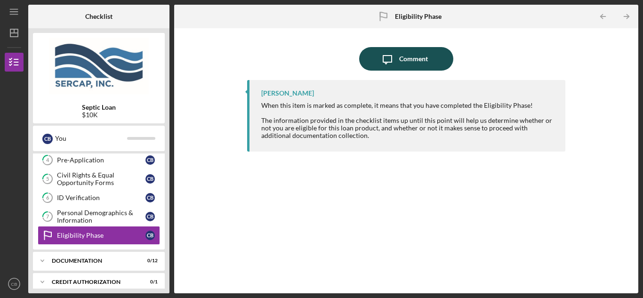
click at [404, 62] on div "Comment" at bounding box center [413, 59] width 29 height 24
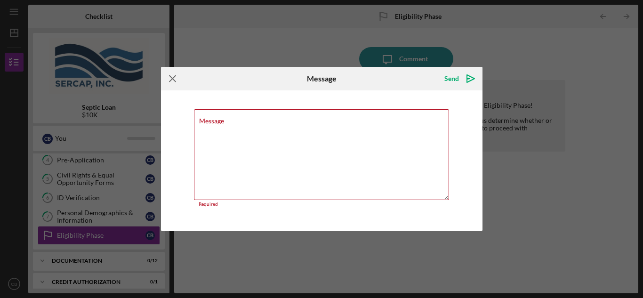
click at [175, 75] on line at bounding box center [172, 78] width 6 height 6
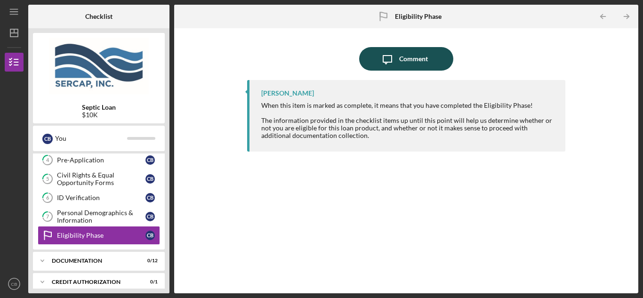
click at [395, 56] on icon "Icon/Message" at bounding box center [387, 59] width 24 height 24
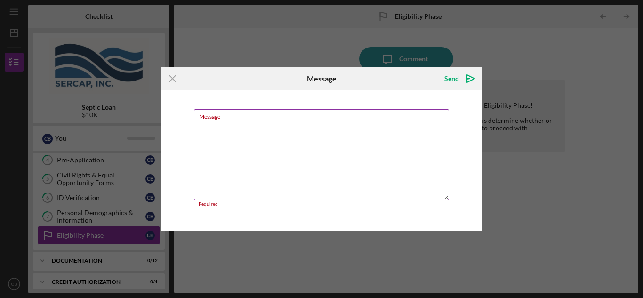
click at [207, 125] on textarea "Message" at bounding box center [321, 154] width 255 height 91
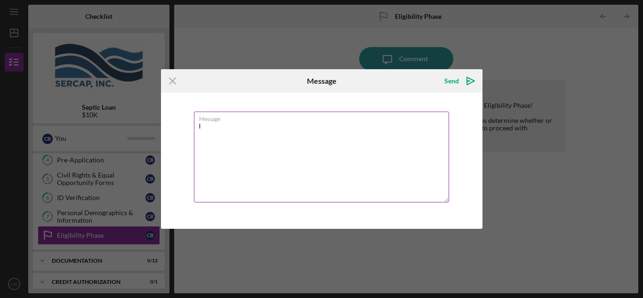
type textarea "I"
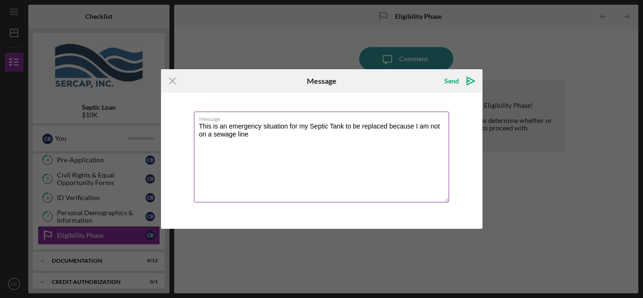
click at [414, 127] on textarea "This is an emergency situation for my Septic Tank to be replaced because I am n…" at bounding box center [321, 157] width 255 height 91
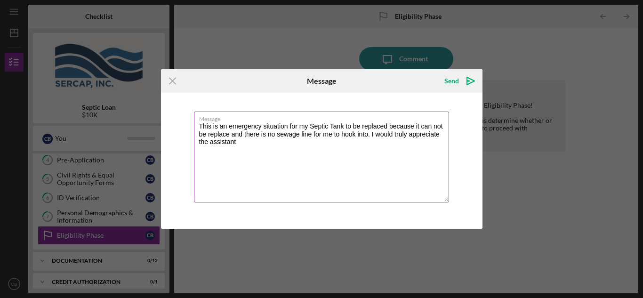
click at [218, 134] on textarea "This is an emergency situation for my Septic Tank to be replaced because it can…" at bounding box center [321, 157] width 255 height 91
click at [220, 134] on textarea "This is an emergency situation for my Septic Tank to be replaced because it can…" at bounding box center [321, 157] width 255 height 91
click at [241, 142] on textarea "This is an emergency situation for my Septic Tank to be replaced because it can…" at bounding box center [321, 157] width 255 height 91
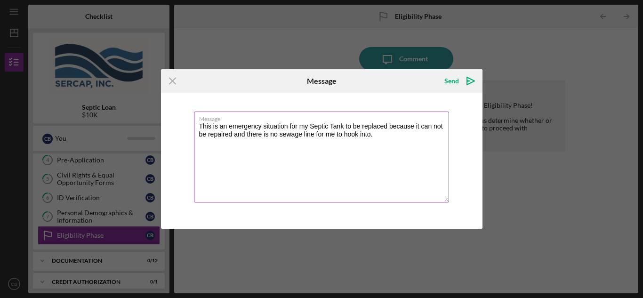
click at [198, 125] on textarea "This is an emergency situation for my Septic Tank to be replaced because it can…" at bounding box center [321, 157] width 255 height 91
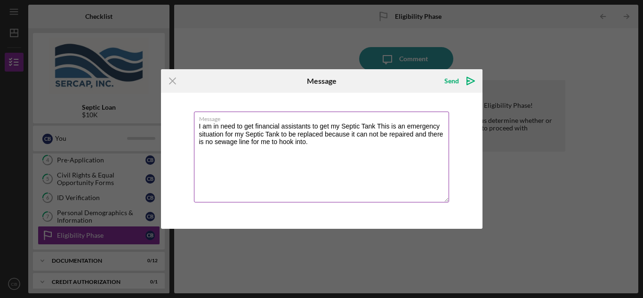
click at [236, 124] on textarea "I am in need to get financial assistants to get my Septic Tank This is an emerg…" at bounding box center [321, 157] width 255 height 91
click at [254, 125] on textarea "I am in need to get financial assistants to get my Septic Tank This is an emerg…" at bounding box center [321, 157] width 255 height 91
click at [368, 125] on textarea "I am in need of financial assistants to get my Septic Tank This is an emergency…" at bounding box center [321, 157] width 255 height 91
click at [343, 142] on textarea "I am in need of financial assistants to get my Septic Tank replaced. This is an…" at bounding box center [321, 157] width 255 height 91
click at [349, 143] on textarea "I am in need of financial assistants to get my Septic Tank replaced. This is an…" at bounding box center [321, 157] width 255 height 91
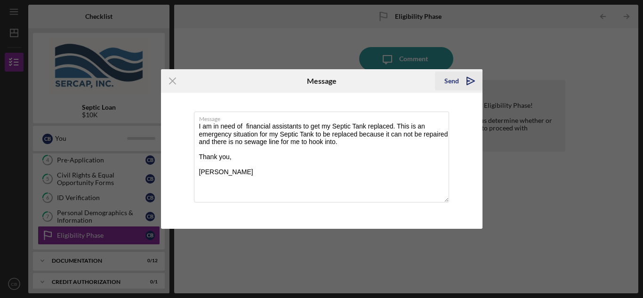
type textarea "I am in need of financial assistants to get my Septic Tank replaced. This is an…"
click at [459, 80] on icon "Icon/icon-invite-send" at bounding box center [471, 81] width 24 height 24
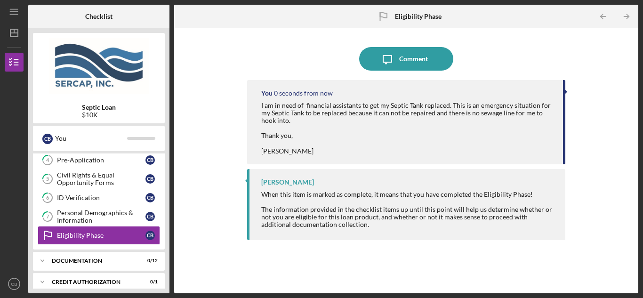
scroll to position [157, 0]
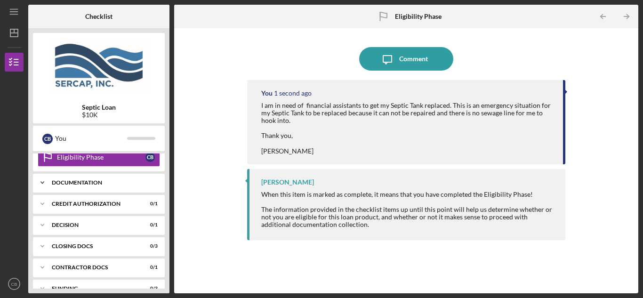
click at [81, 176] on div "Icon/Expander Documentation 0 / 12" at bounding box center [99, 182] width 132 height 19
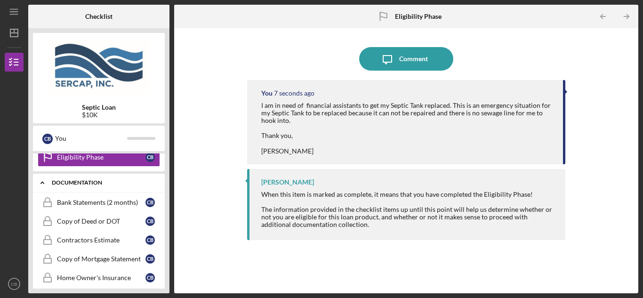
click at [78, 181] on div "Documentation" at bounding box center [102, 183] width 101 height 6
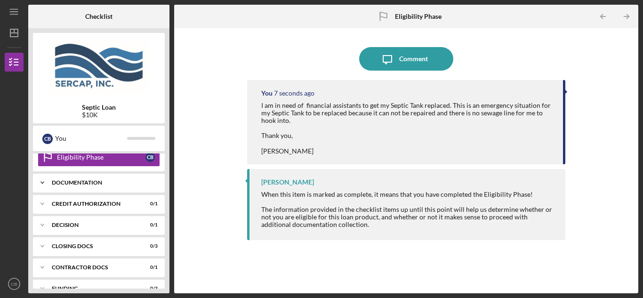
click at [80, 182] on div "Documentation" at bounding box center [102, 183] width 101 height 6
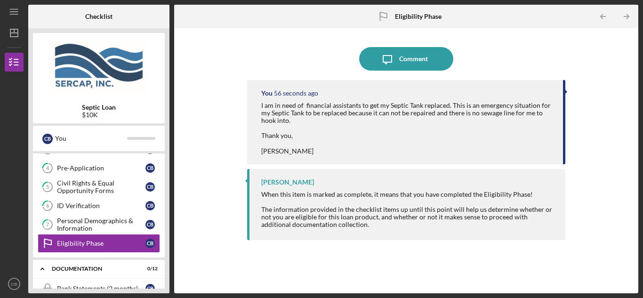
scroll to position [167, 0]
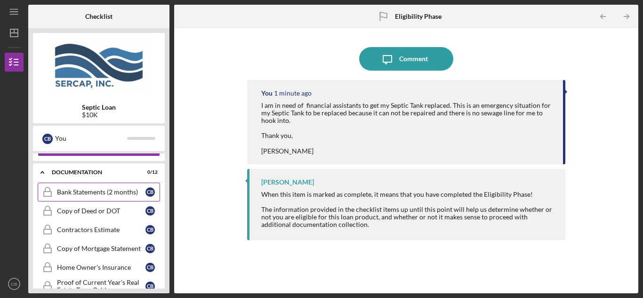
click at [94, 192] on div "Bank Statements (2 months)" at bounding box center [101, 192] width 88 height 8
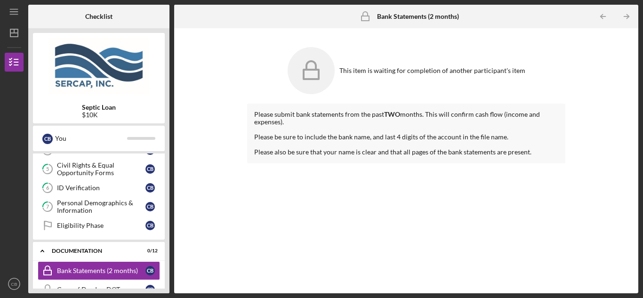
scroll to position [167, 0]
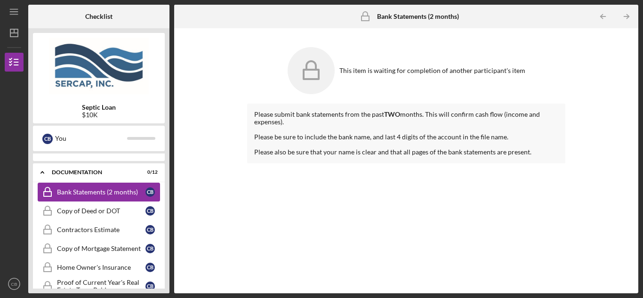
click at [83, 188] on link "Bank Statements (2 months) Bank Statements (2 months) C B" at bounding box center [99, 192] width 122 height 19
click at [98, 172] on div "Documentation" at bounding box center [102, 172] width 101 height 6
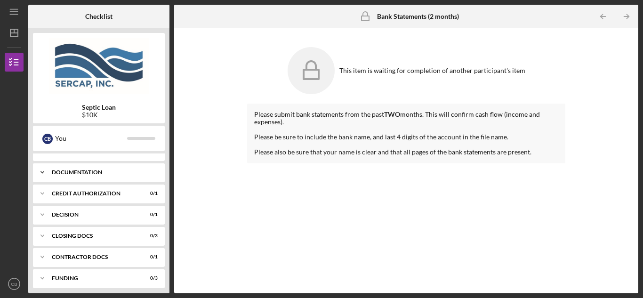
click at [98, 172] on div "Documentation" at bounding box center [102, 172] width 101 height 6
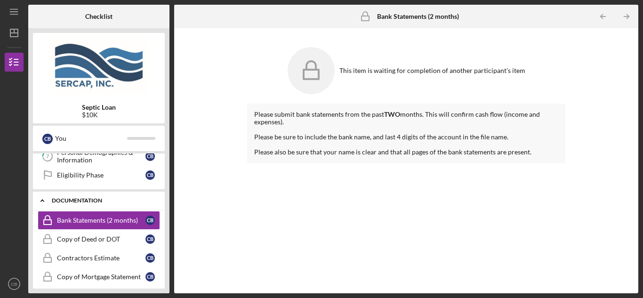
scroll to position [138, 0]
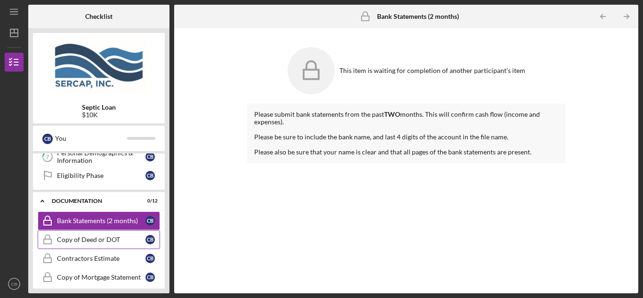
click at [92, 238] on div "Copy of Deed or DOT" at bounding box center [101, 240] width 88 height 8
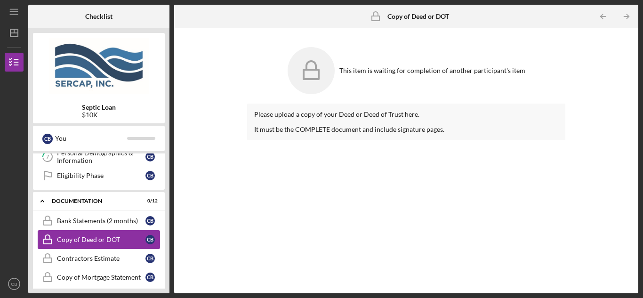
scroll to position [217, 0]
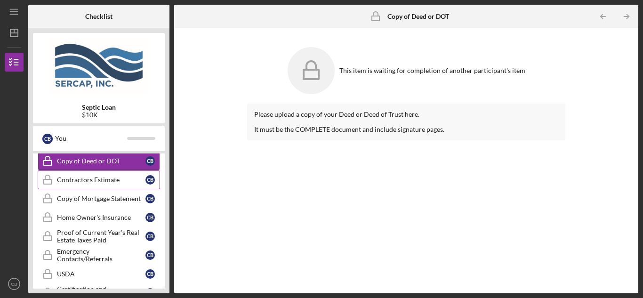
click at [92, 180] on div "Contractors Estimate" at bounding box center [101, 180] width 88 height 8
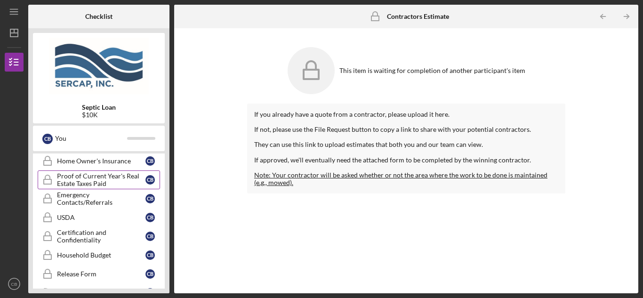
scroll to position [295, 0]
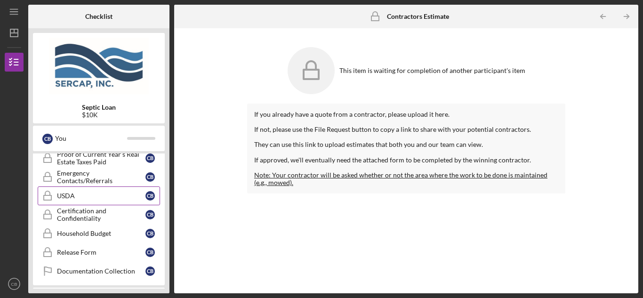
click at [94, 196] on div "USDA" at bounding box center [101, 196] width 88 height 8
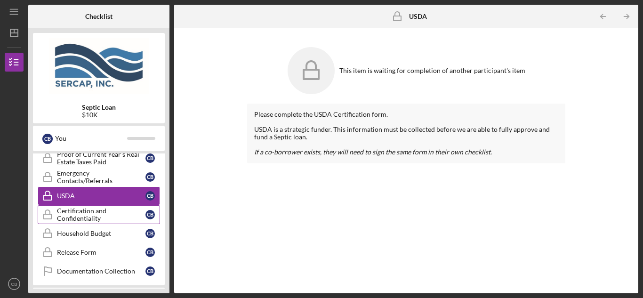
click at [91, 217] on div "Certification and Confidentiality" at bounding box center [101, 214] width 88 height 15
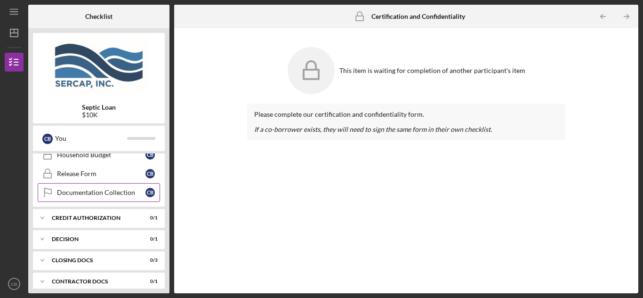
scroll to position [295, 0]
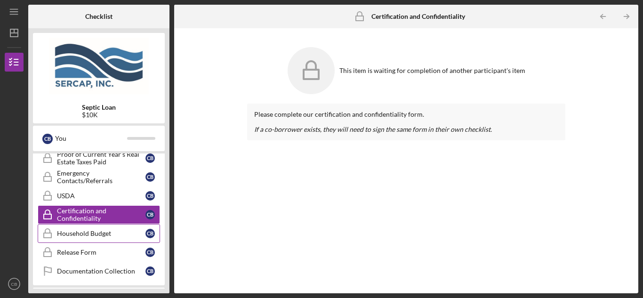
click at [86, 238] on link "Household Budget Household Budget C B" at bounding box center [99, 233] width 122 height 19
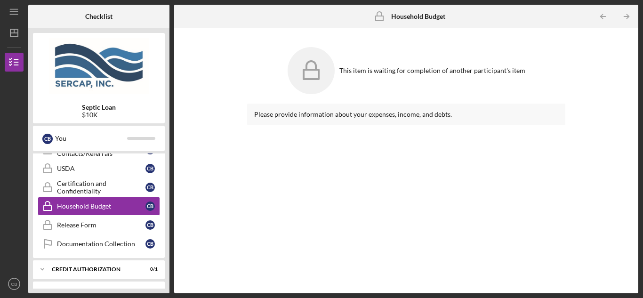
scroll to position [295, 0]
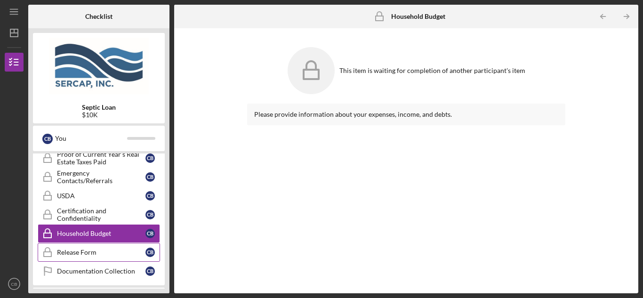
click at [82, 250] on div "Release Form" at bounding box center [101, 252] width 88 height 8
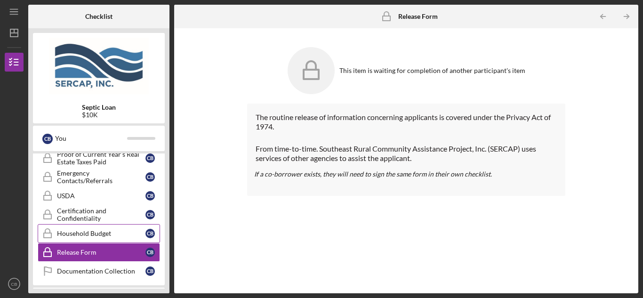
scroll to position [374, 0]
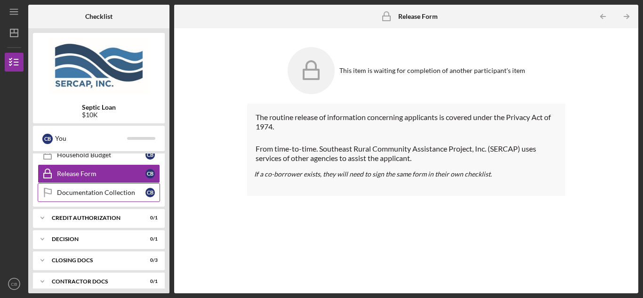
click at [96, 194] on div "Documentation Collection" at bounding box center [101, 193] width 88 height 8
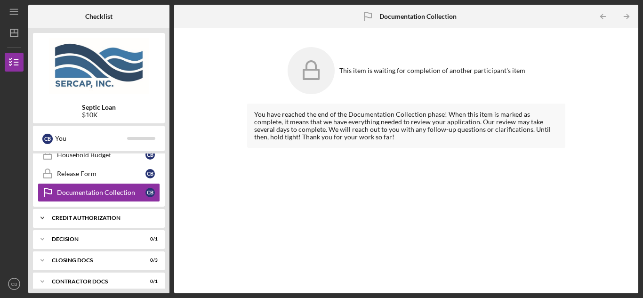
click at [87, 216] on div "CREDIT AUTHORIZATION" at bounding box center [102, 218] width 101 height 6
click at [91, 239] on div "Credit Authorization" at bounding box center [101, 238] width 88 height 8
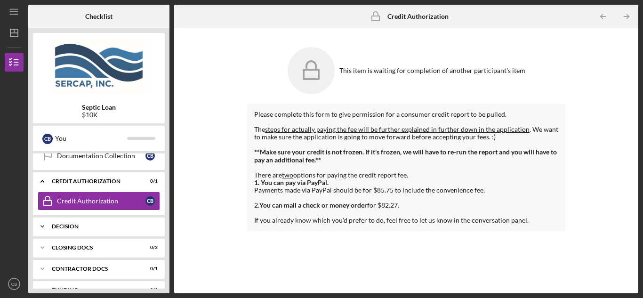
scroll to position [426, 0]
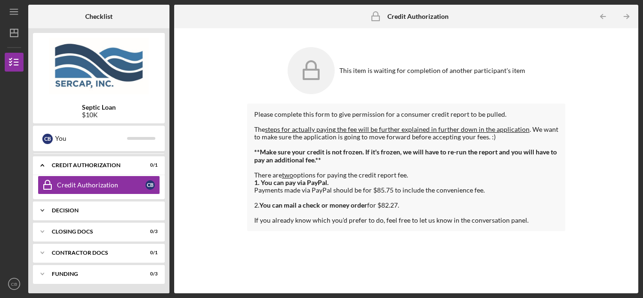
click at [64, 209] on div "Decision" at bounding box center [102, 211] width 101 height 6
click at [71, 230] on div "Decision" at bounding box center [101, 230] width 88 height 8
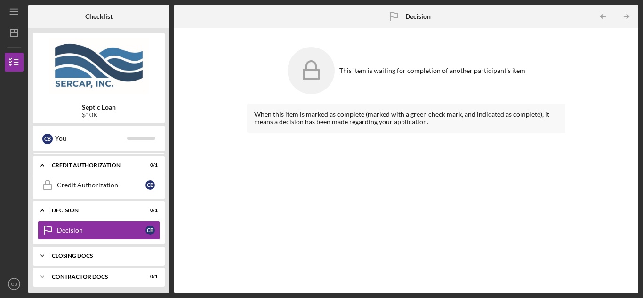
click at [77, 255] on div "CLOSING DOCS" at bounding box center [102, 256] width 101 height 6
click at [78, 252] on div "Icon/Expander CLOSING DOCS 0 / 3" at bounding box center [99, 255] width 132 height 19
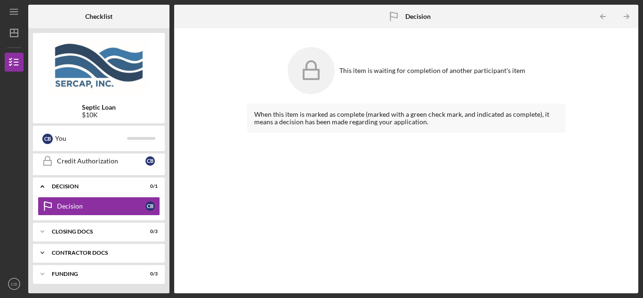
click at [78, 250] on div "Contractor Docs" at bounding box center [102, 253] width 101 height 6
click at [76, 272] on div "Invoice for SERCAP Fees" at bounding box center [101, 273] width 88 height 8
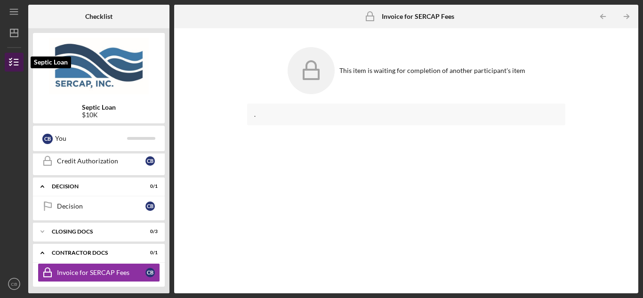
click at [13, 59] on icon "button" at bounding box center [14, 62] width 24 height 24
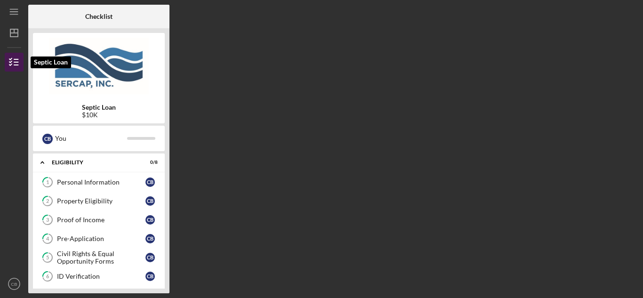
click at [15, 61] on icon "button" at bounding box center [14, 62] width 24 height 24
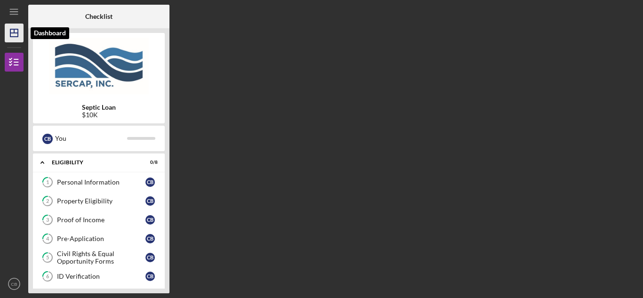
click at [13, 33] on line "button" at bounding box center [14, 33] width 8 height 0
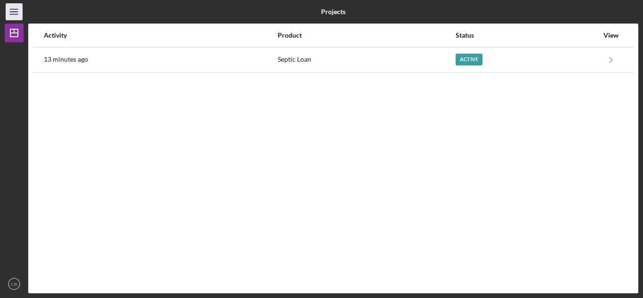
click at [17, 13] on icon "Icon/Menu" at bounding box center [14, 11] width 21 height 21
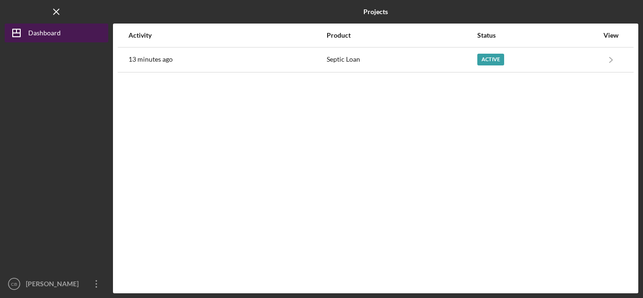
click at [46, 33] on div "Dashboard" at bounding box center [44, 34] width 32 height 21
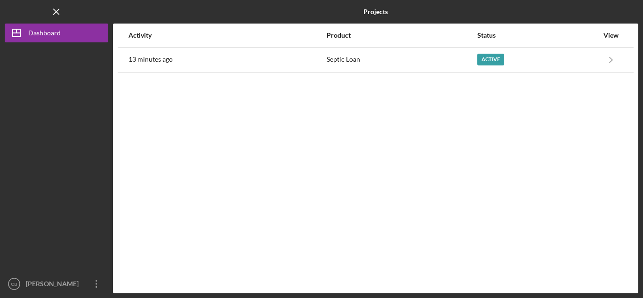
click at [609, 32] on div "View" at bounding box center [611, 36] width 24 height 8
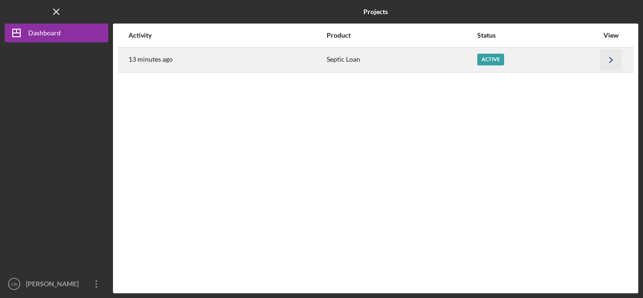
click at [612, 61] on icon "Icon/Navigate" at bounding box center [610, 59] width 21 height 21
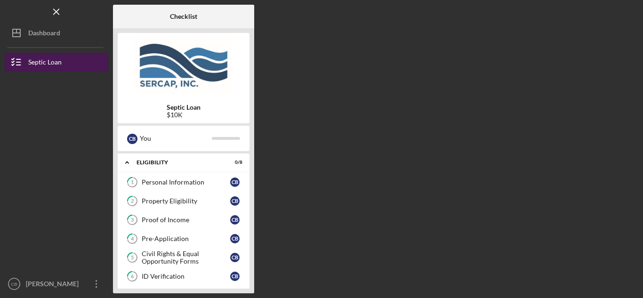
click at [38, 64] on div "Septic Loan" at bounding box center [44, 63] width 33 height 21
click at [49, 60] on div "Septic Loan" at bounding box center [44, 63] width 33 height 21
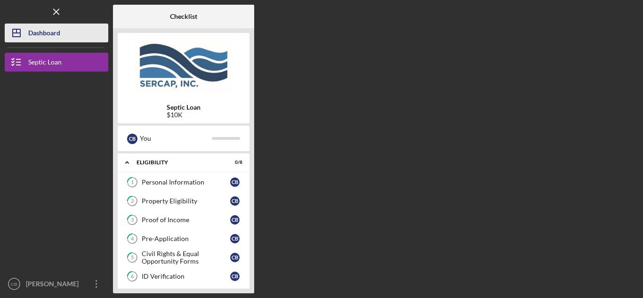
click at [42, 36] on div "Dashboard" at bounding box center [44, 34] width 32 height 21
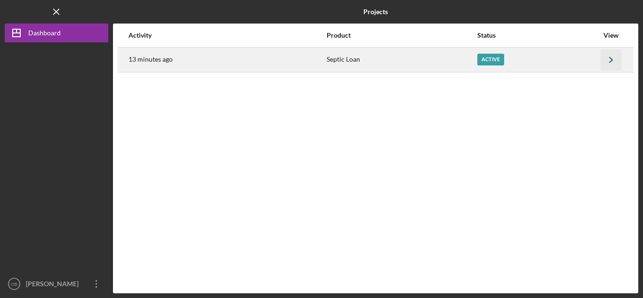
click at [610, 56] on icon "Icon/Navigate" at bounding box center [610, 59] width 21 height 21
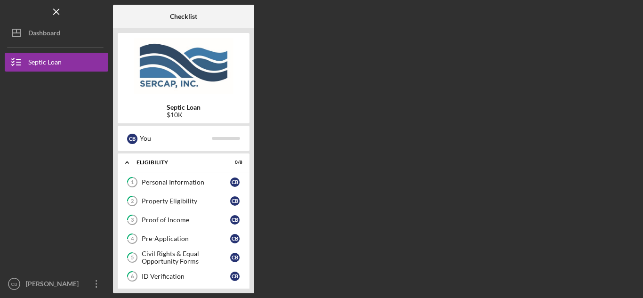
click at [381, 152] on div "Checklist Septic Loan $10K C B You Icon/Expander Eligibility 0 / 8 1 Personal I…" at bounding box center [375, 149] width 525 height 288
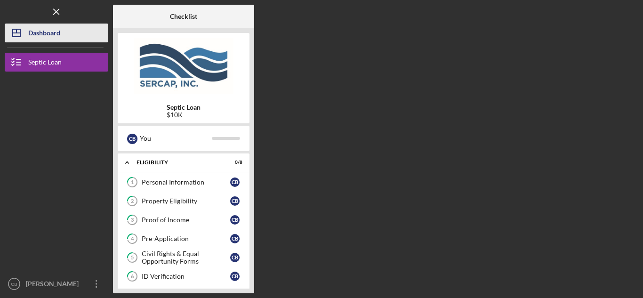
click at [40, 32] on div "Dashboard" at bounding box center [44, 34] width 32 height 21
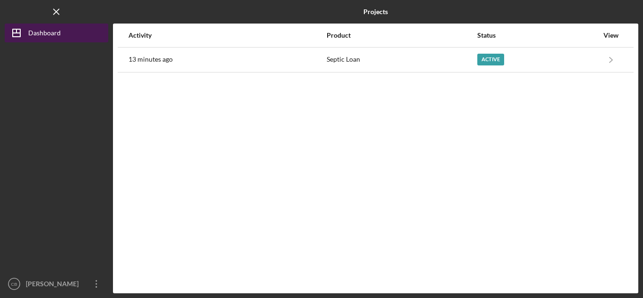
click at [46, 33] on div "Dashboard" at bounding box center [44, 34] width 32 height 21
click at [49, 33] on div "Dashboard" at bounding box center [44, 34] width 32 height 21
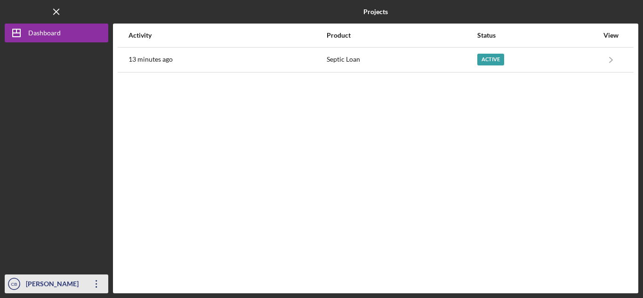
click at [96, 281] on icon "button" at bounding box center [96, 284] width 1 height 8
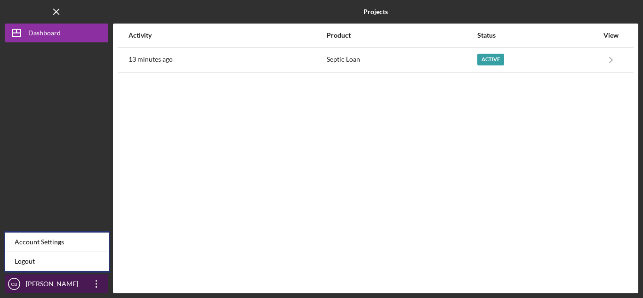
click at [42, 282] on div "[PERSON_NAME]" at bounding box center [54, 284] width 61 height 21
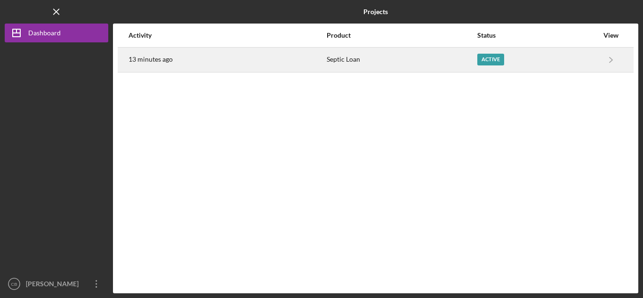
click at [496, 60] on div "Active" at bounding box center [490, 60] width 27 height 12
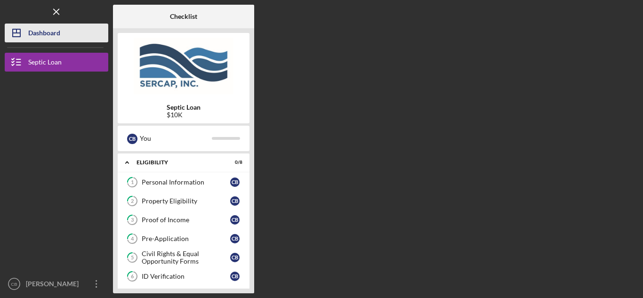
click at [48, 29] on div "Dashboard" at bounding box center [44, 34] width 32 height 21
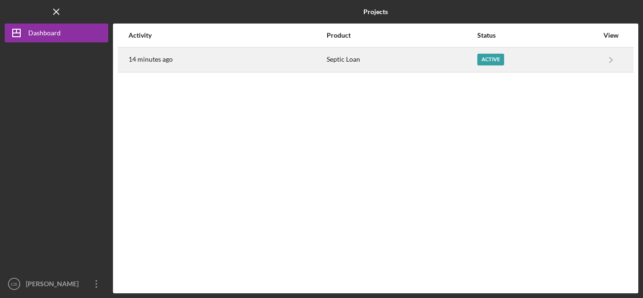
click at [489, 64] on div "Active" at bounding box center [490, 60] width 27 height 12
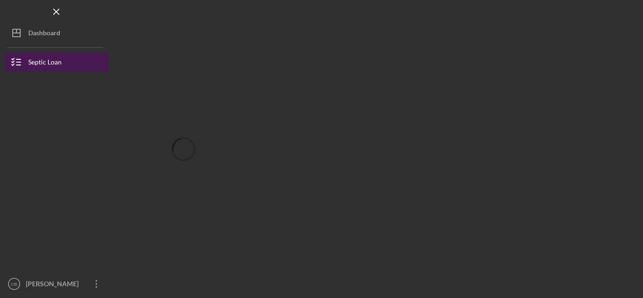
click at [37, 65] on div "Septic Loan" at bounding box center [44, 63] width 33 height 21
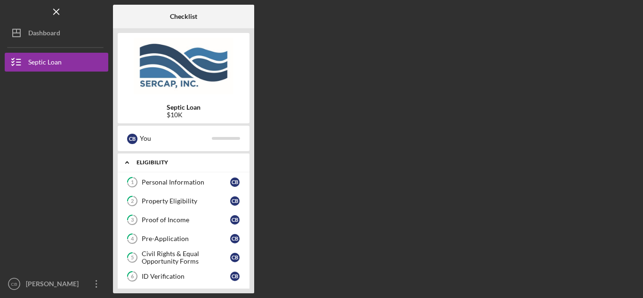
click at [160, 162] on div "Eligibility" at bounding box center [186, 163] width 101 height 6
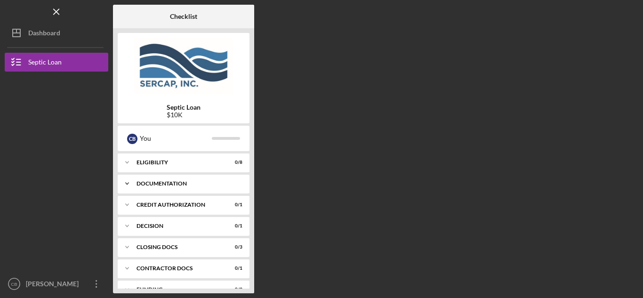
click at [172, 187] on div "Icon/Expander Documentation 0 / 12" at bounding box center [184, 183] width 132 height 19
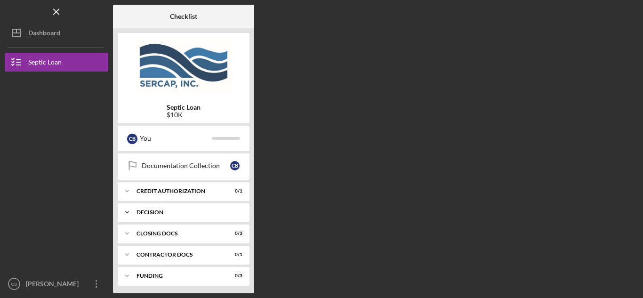
scroll to position [247, 0]
click at [156, 231] on div "CLOSING DOCS" at bounding box center [186, 232] width 101 height 6
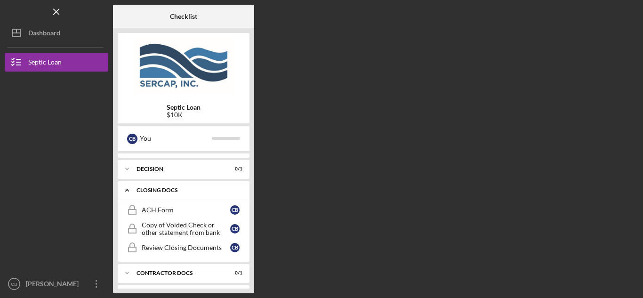
scroll to position [308, 0]
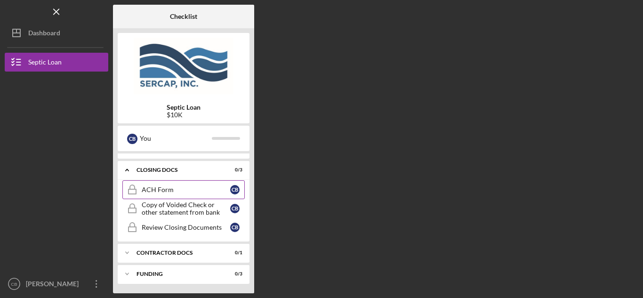
click at [164, 192] on div "ACH Form" at bounding box center [186, 190] width 88 height 8
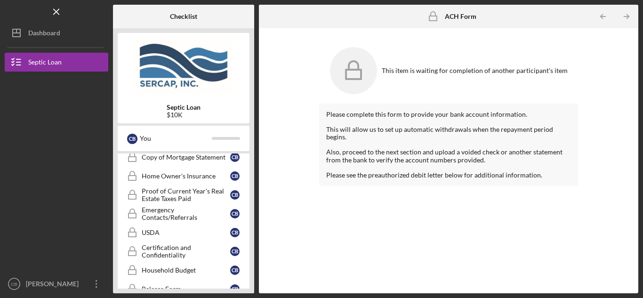
scroll to position [308, 0]
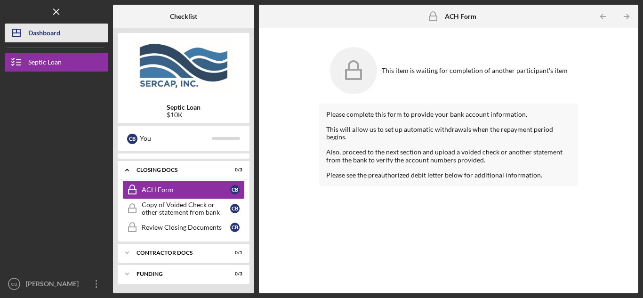
click at [35, 32] on div "Dashboard" at bounding box center [44, 34] width 32 height 21
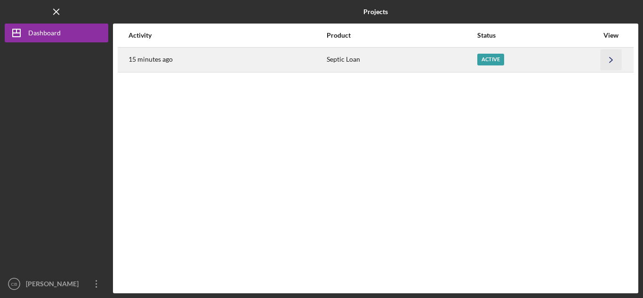
click at [613, 59] on icon "Icon/Navigate" at bounding box center [610, 59] width 21 height 21
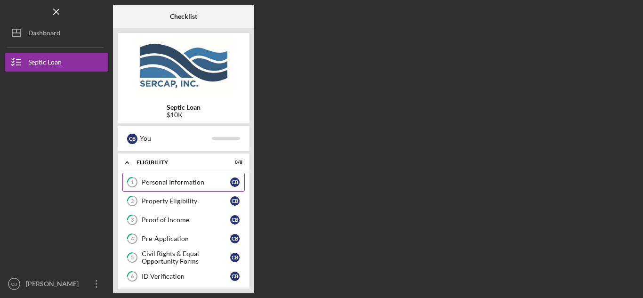
click at [164, 181] on div "Personal Information" at bounding box center [186, 182] width 88 height 8
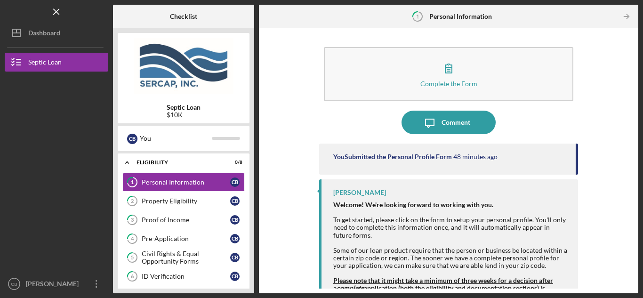
scroll to position [69, 0]
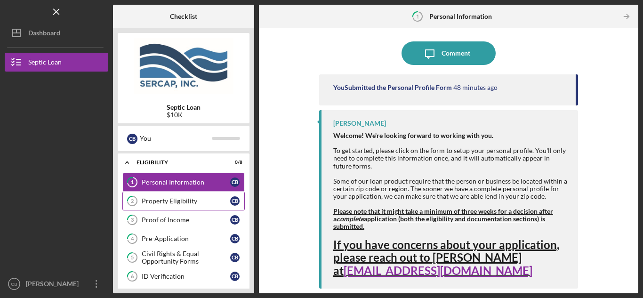
click at [162, 201] on div "Property Eligibility" at bounding box center [186, 201] width 88 height 8
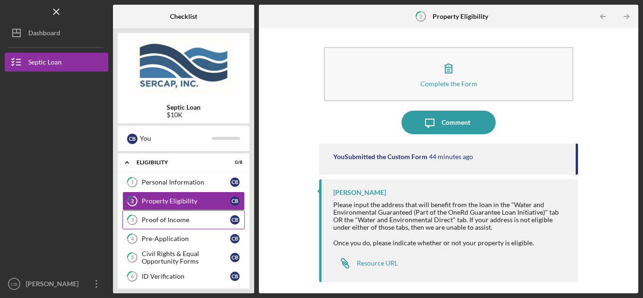
click at [160, 219] on div "Proof of Income" at bounding box center [186, 220] width 88 height 8
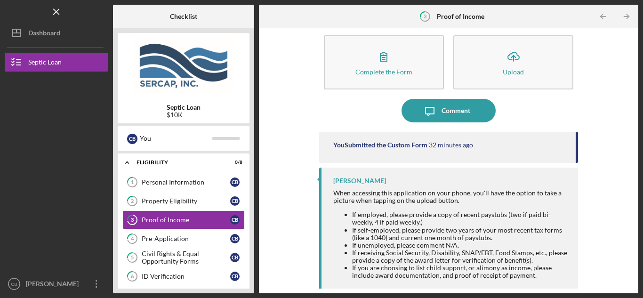
scroll to position [21, 0]
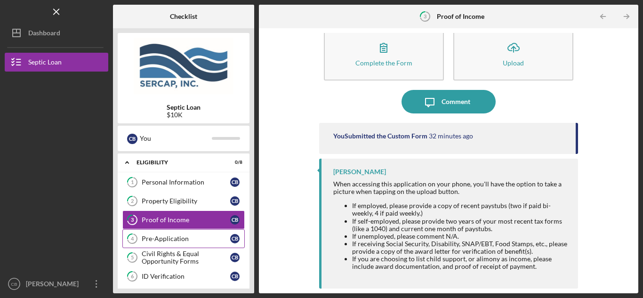
click at [159, 235] on div "Pre-Application" at bounding box center [186, 239] width 88 height 8
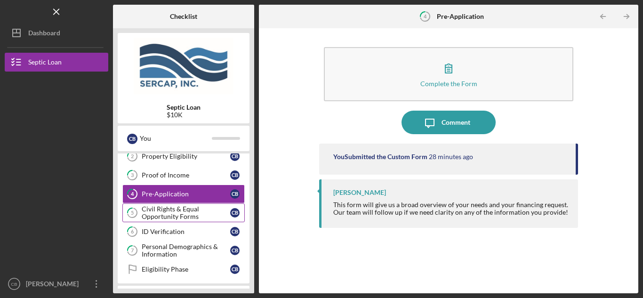
scroll to position [79, 0]
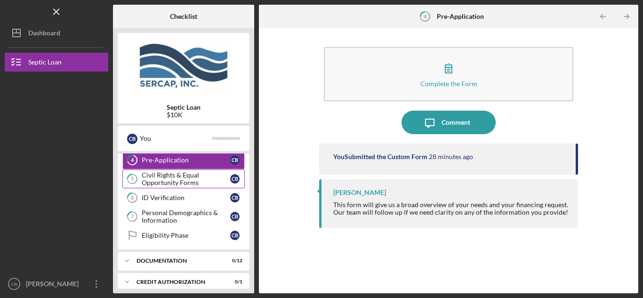
click at [165, 178] on div "Civil Rights & Equal Opportunity Forms" at bounding box center [186, 178] width 88 height 15
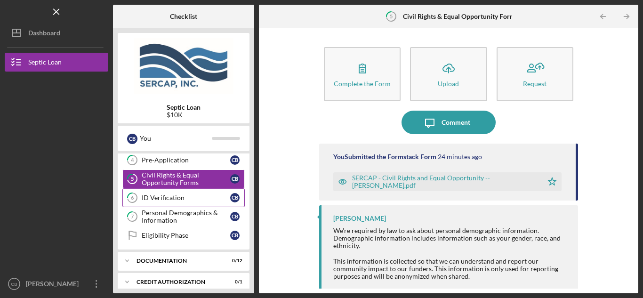
click at [176, 199] on div "ID Verification" at bounding box center [186, 198] width 88 height 8
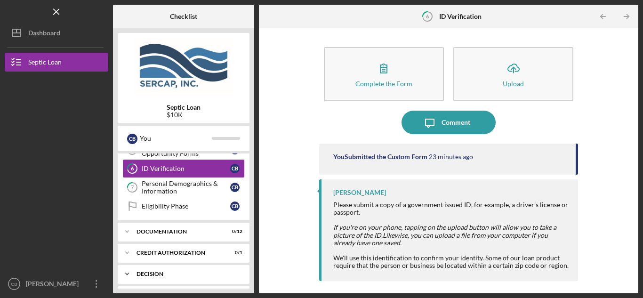
scroll to position [79, 0]
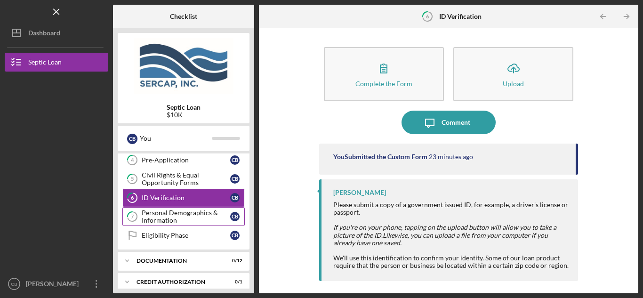
click at [178, 212] on div "Personal Demographics & Information" at bounding box center [186, 216] width 88 height 15
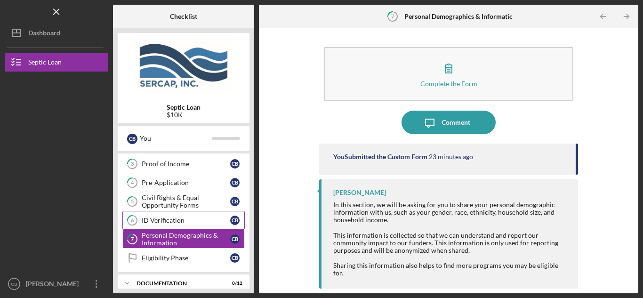
scroll to position [79, 0]
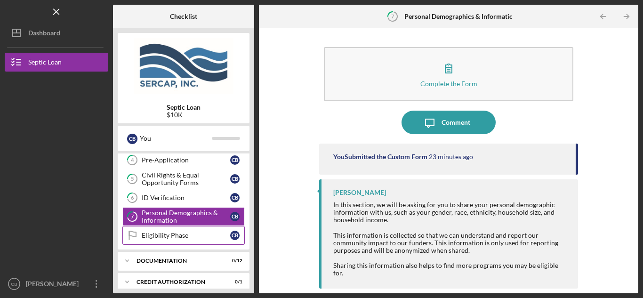
click at [164, 236] on div "Eligibility Phase" at bounding box center [186, 235] width 88 height 8
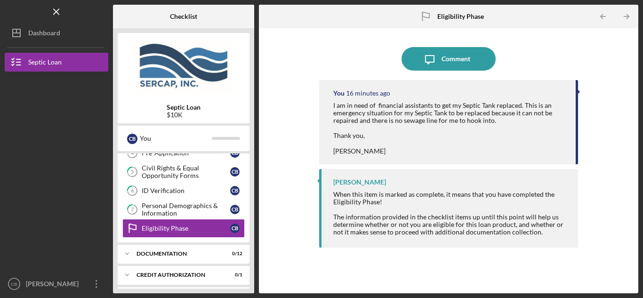
scroll to position [15, 0]
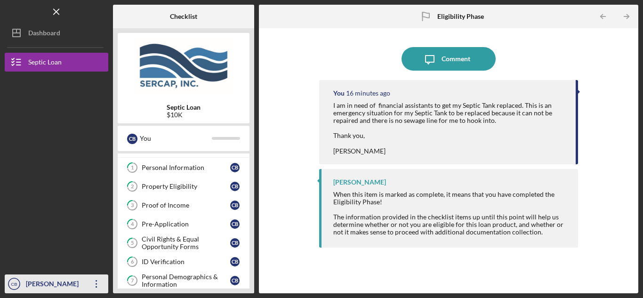
click at [97, 284] on icon "button" at bounding box center [96, 284] width 1 height 8
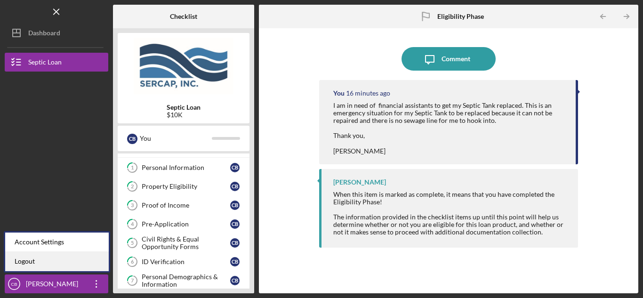
click at [50, 262] on link "Logout" at bounding box center [57, 261] width 104 height 19
